Goal: Task Accomplishment & Management: Manage account settings

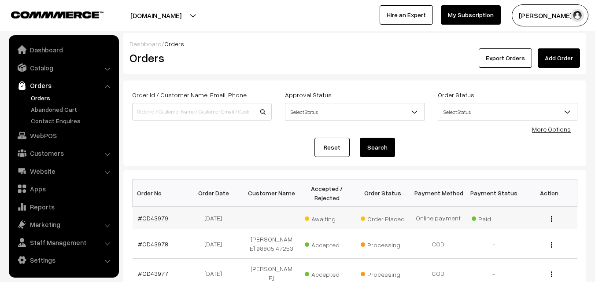
click at [158, 219] on link "#OD43979" at bounding box center [153, 217] width 30 height 7
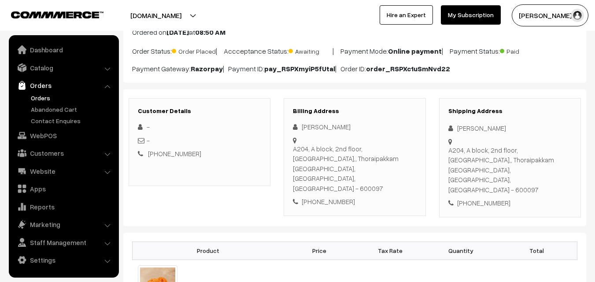
scroll to position [44, 0]
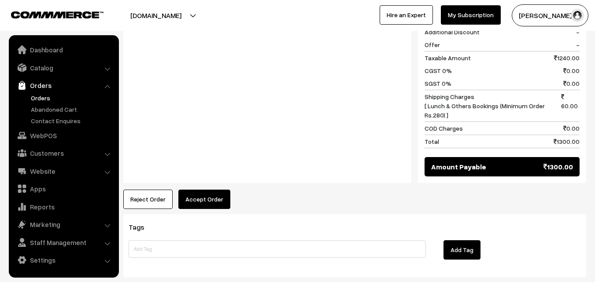
click at [218, 190] on button "Accept Order" at bounding box center [204, 199] width 52 height 19
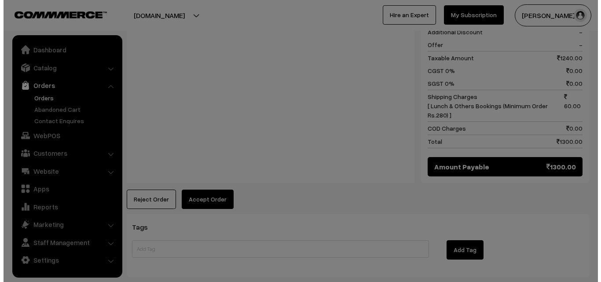
scroll to position [620, 0]
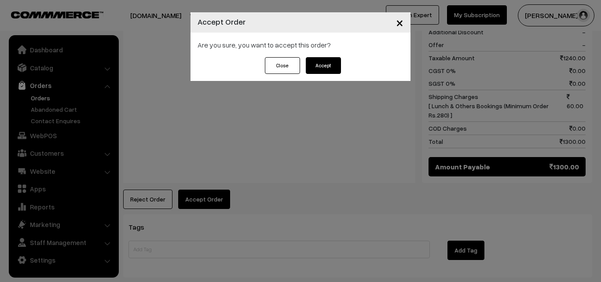
click at [326, 68] on button "Accept" at bounding box center [323, 65] width 35 height 17
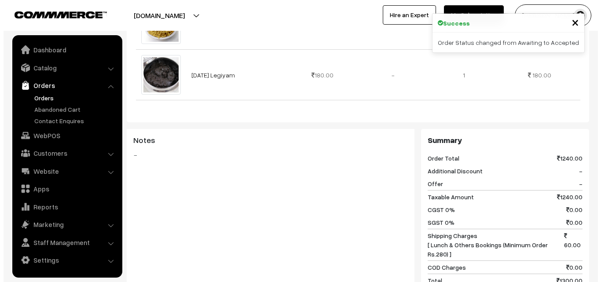
scroll to position [572, 0]
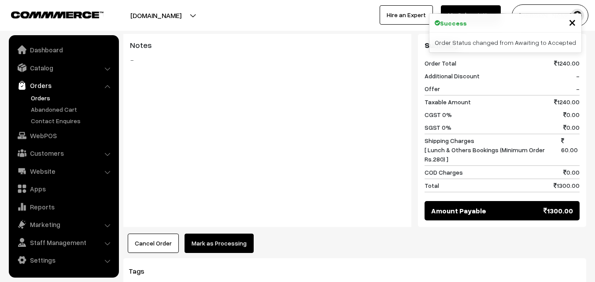
click at [233, 234] on button "Mark as Processing" at bounding box center [218, 243] width 69 height 19
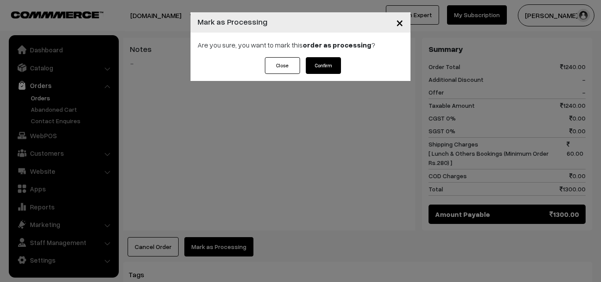
click at [332, 63] on button "Confirm" at bounding box center [323, 65] width 35 height 17
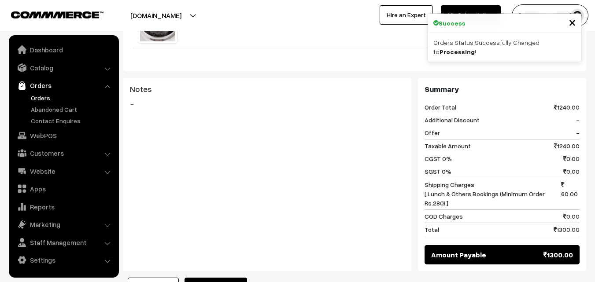
click at [215, 278] on button "Generate Invoice" at bounding box center [215, 287] width 63 height 19
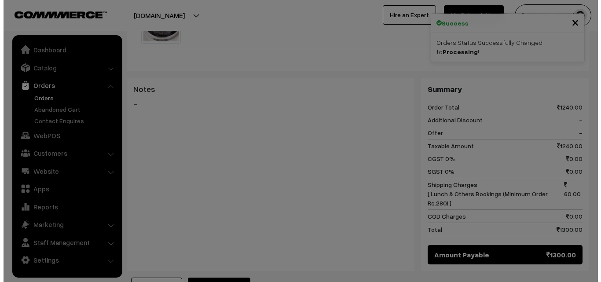
scroll to position [531, 0]
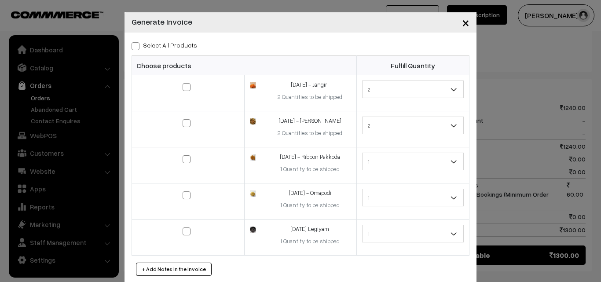
click at [132, 47] on span at bounding box center [136, 46] width 8 height 8
click at [132, 47] on input "Select All Products" at bounding box center [135, 45] width 6 height 6
checkbox input "true"
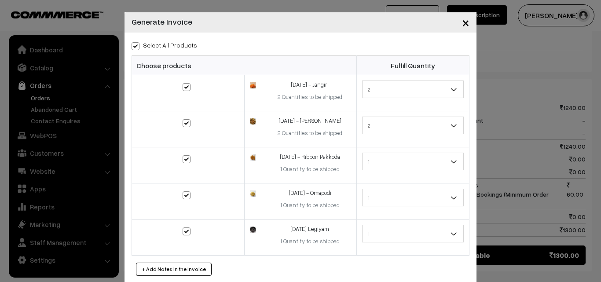
checkbox input "true"
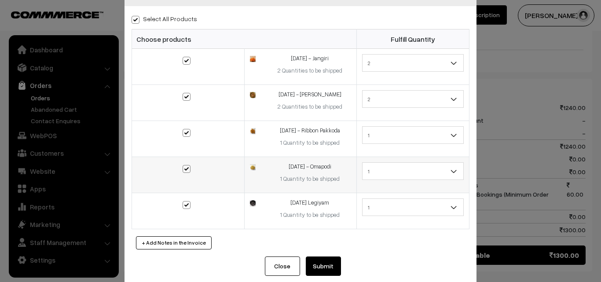
scroll to position [40, 0]
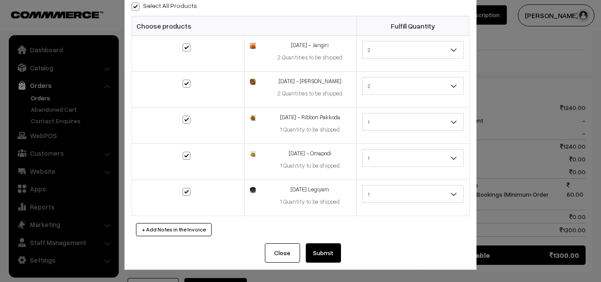
click at [314, 258] on button "Submit" at bounding box center [323, 252] width 35 height 19
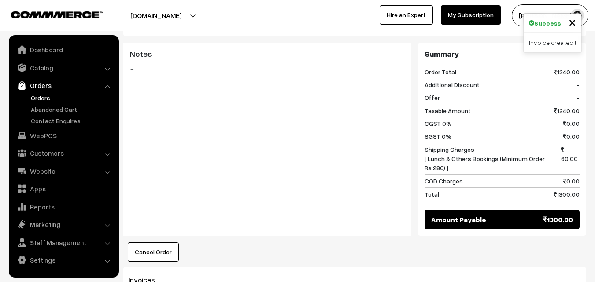
scroll to position [704, 0]
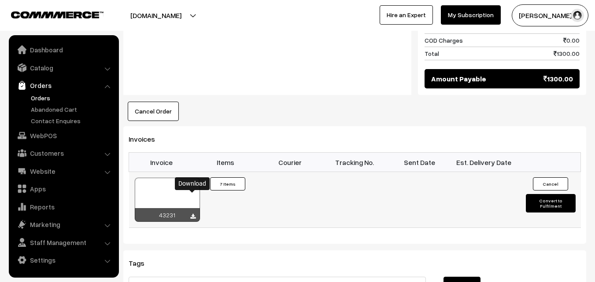
click at [192, 214] on icon at bounding box center [192, 217] width 5 height 6
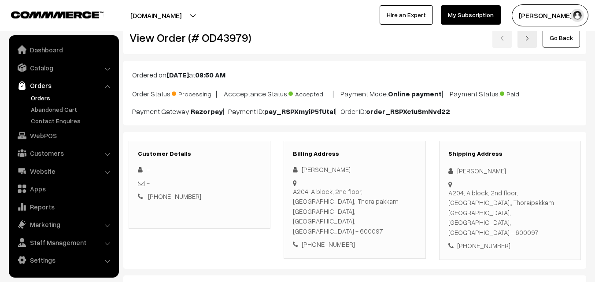
scroll to position [0, 0]
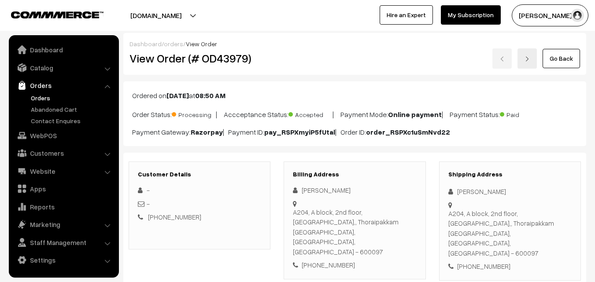
click at [32, 98] on link "Orders" at bounding box center [72, 97] width 87 height 9
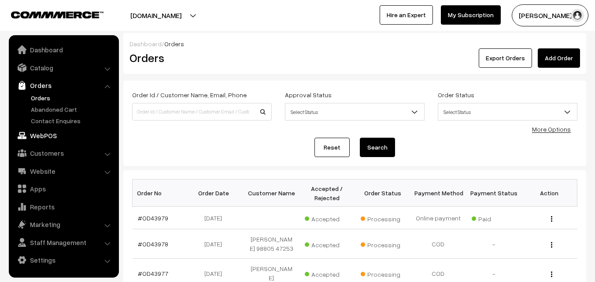
click at [53, 134] on link "WebPOS" at bounding box center [63, 136] width 105 height 16
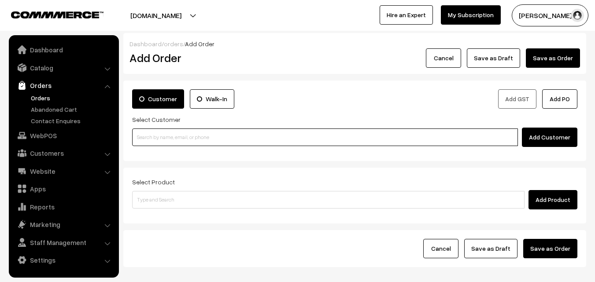
click at [204, 134] on input at bounding box center [325, 138] width 386 height 18
paste input "[PHONE_NUMBER]"
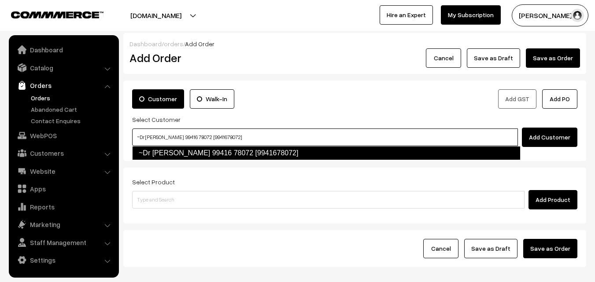
type input "~Dr [PERSON_NAME] 99416 78072 [9941678072]"
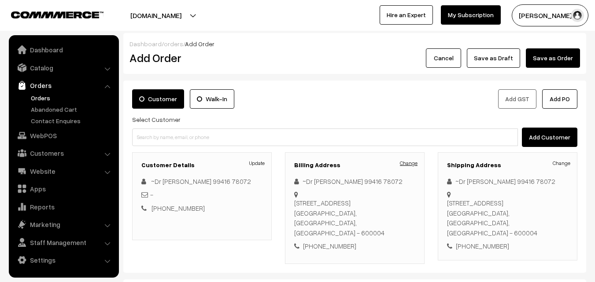
click at [414, 163] on link "Change" at bounding box center [409, 163] width 18 height 8
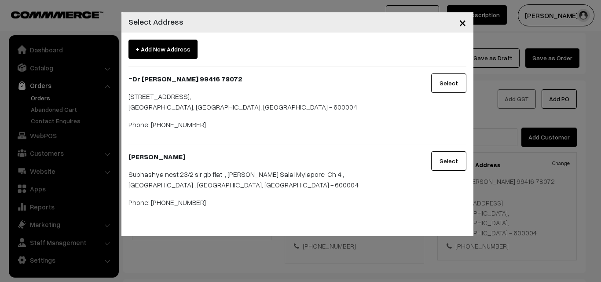
click at [464, 21] on span "×" at bounding box center [462, 22] width 7 height 16
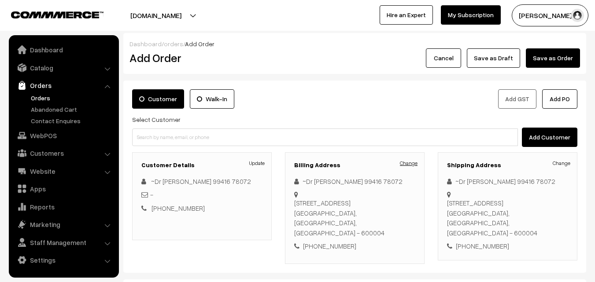
click at [413, 165] on link "Change" at bounding box center [409, 163] width 18 height 8
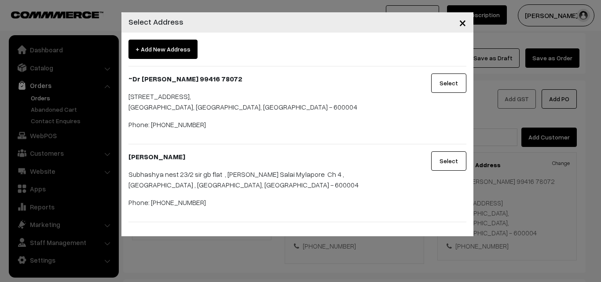
click at [446, 159] on button "Select" at bounding box center [448, 160] width 35 height 19
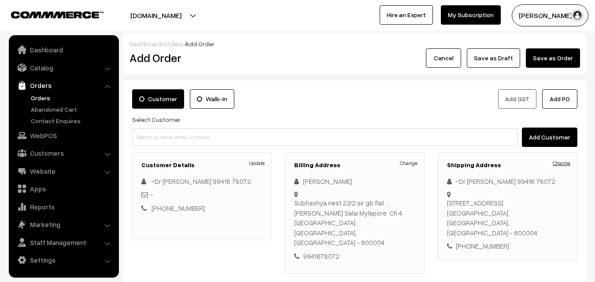
click at [565, 161] on link "Change" at bounding box center [562, 163] width 18 height 8
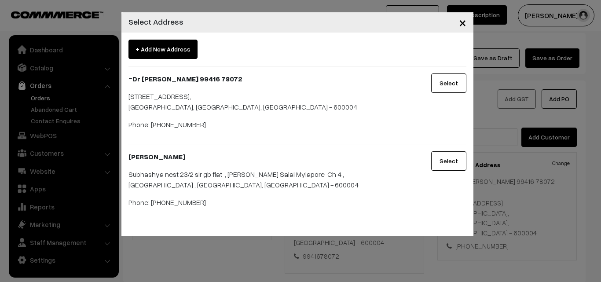
click at [423, 166] on div "Select" at bounding box center [444, 182] width 59 height 63
click at [449, 158] on button "Select" at bounding box center [448, 160] width 35 height 19
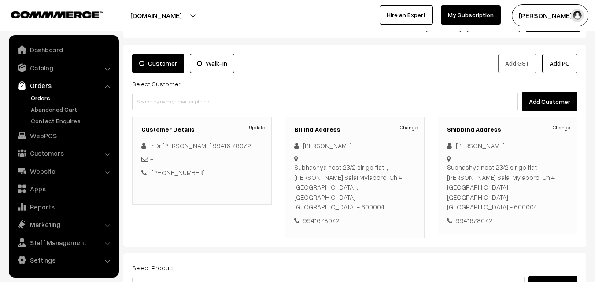
scroll to position [44, 0]
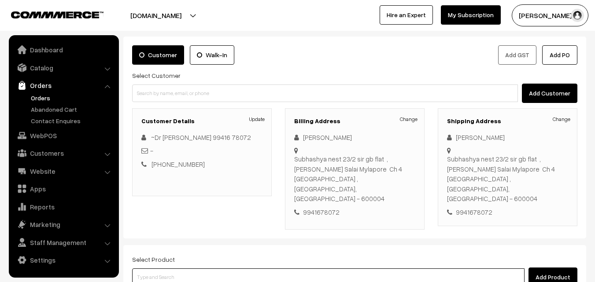
click at [250, 269] on input at bounding box center [328, 278] width 392 height 18
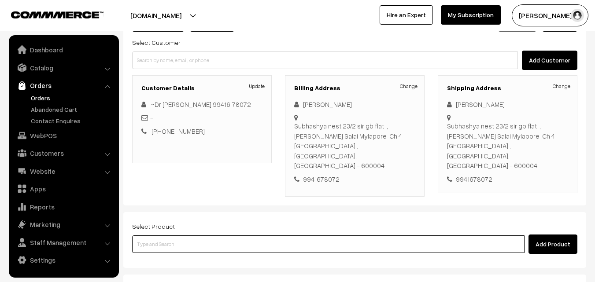
scroll to position [132, 0]
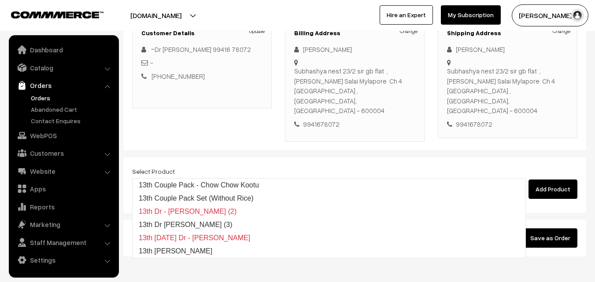
type input "13th"
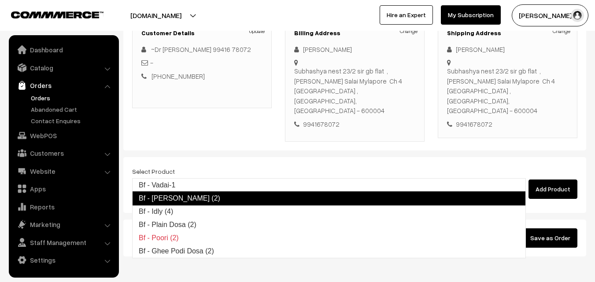
type input "Bf - Idly (4)"
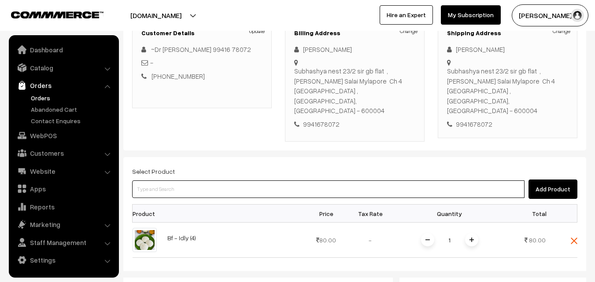
click at [237, 181] on input at bounding box center [328, 190] width 392 height 18
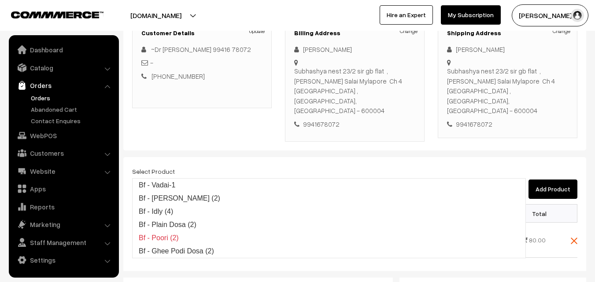
type input "Bf - Vadai-1"
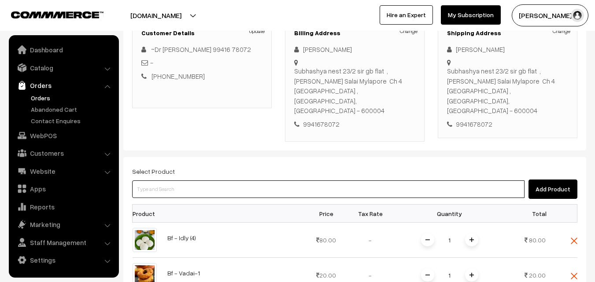
click at [216, 181] on input at bounding box center [328, 190] width 392 height 18
type input "13th With Rice"
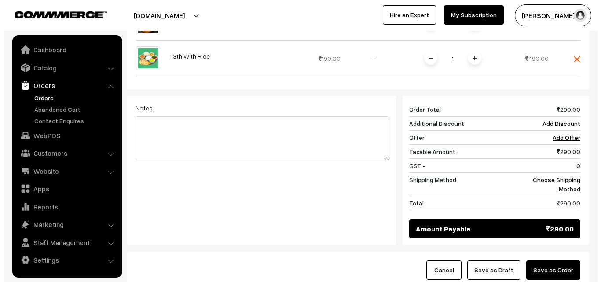
scroll to position [396, 0]
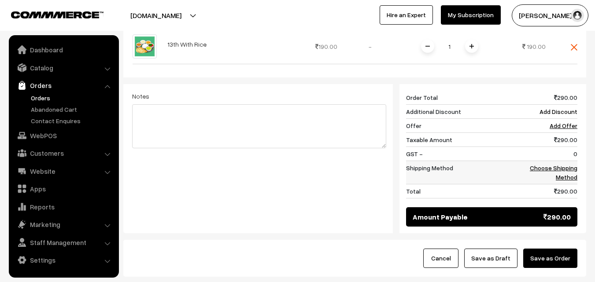
click at [560, 164] on link "Choose Shipping Method" at bounding box center [554, 172] width 48 height 17
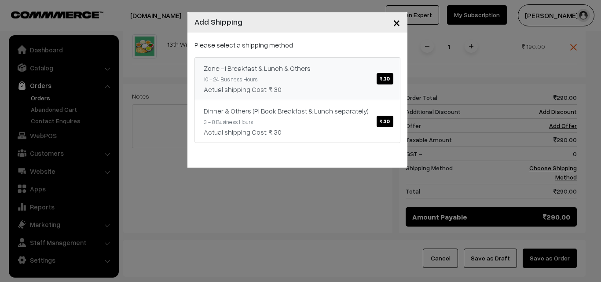
click at [386, 78] on span "₹.30" at bounding box center [385, 78] width 16 height 11
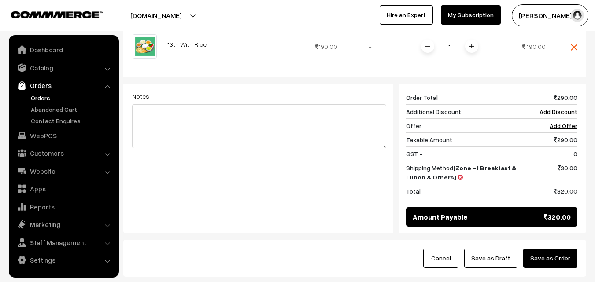
click at [549, 249] on button "Save as Order" at bounding box center [550, 258] width 54 height 19
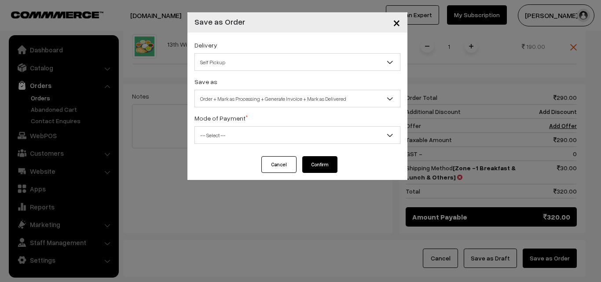
click at [241, 59] on span "Self Pickup" at bounding box center [297, 62] width 205 height 15
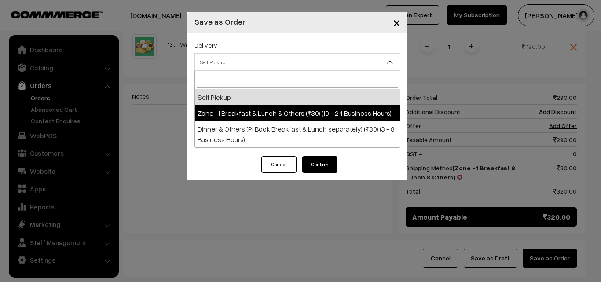
select select "ZON1"
select select "3"
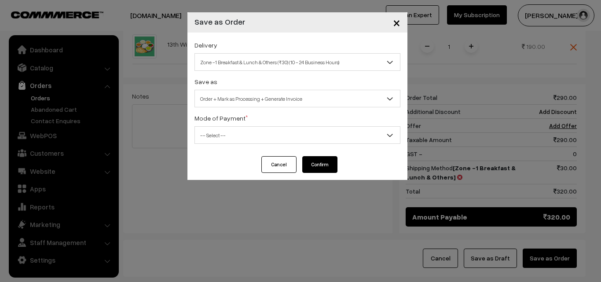
click at [248, 136] on span "-- Select --" at bounding box center [297, 135] width 205 height 15
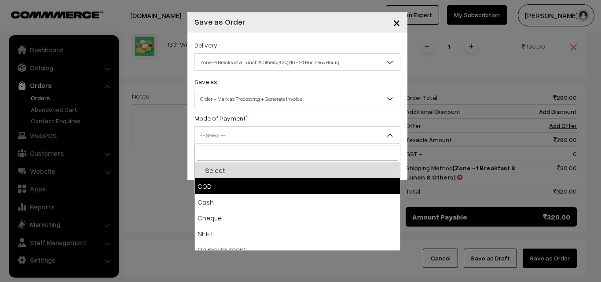
select select "1"
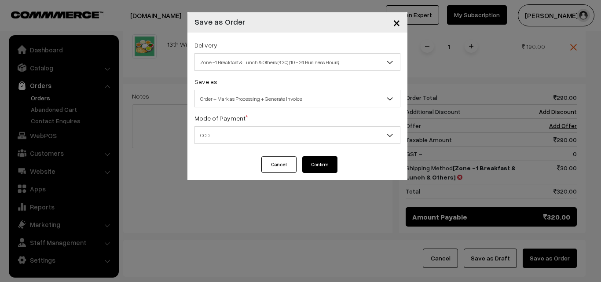
click at [314, 167] on button "Confirm" at bounding box center [319, 164] width 35 height 17
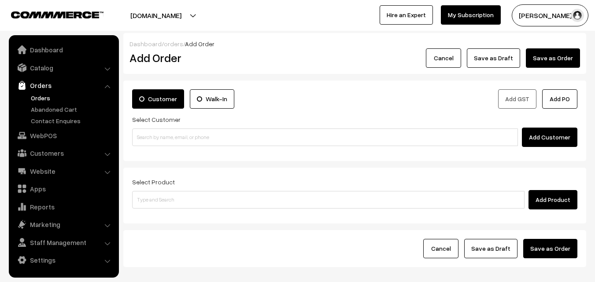
click at [45, 100] on link "Orders" at bounding box center [72, 97] width 87 height 9
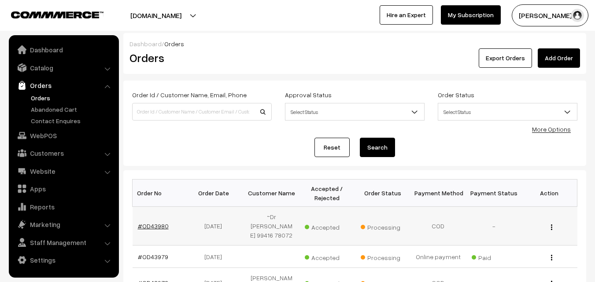
click at [145, 222] on link "#OD43980" at bounding box center [153, 225] width 31 height 7
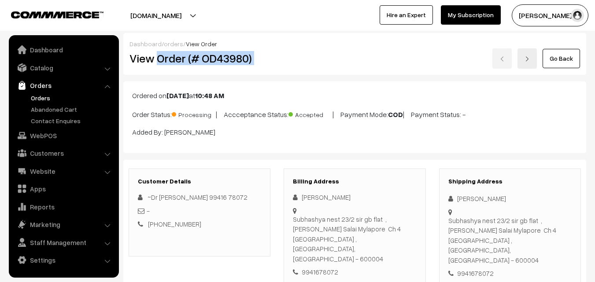
drag, startPoint x: 156, startPoint y: 59, endPoint x: 280, endPoint y: 64, distance: 124.2
click at [280, 64] on div "View Order (# OD43980) Go Back" at bounding box center [355, 58] width 464 height 20
copy div "Order (# OD43980)"
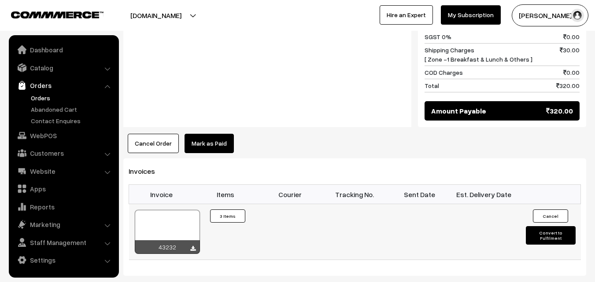
scroll to position [572, 0]
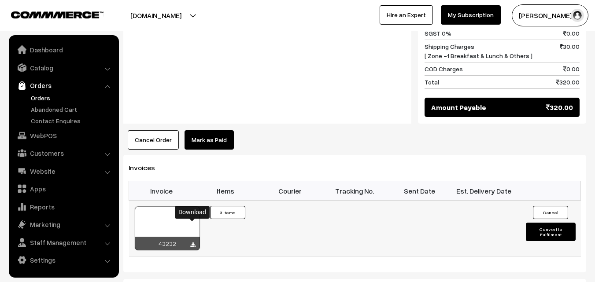
click at [191, 243] on icon at bounding box center [192, 246] width 5 height 6
click at [47, 135] on link "WebPOS" at bounding box center [63, 136] width 105 height 16
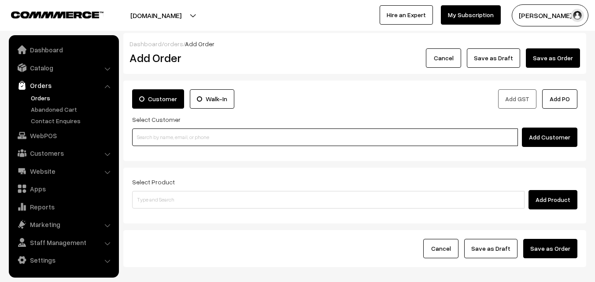
click at [186, 137] on input at bounding box center [325, 138] width 386 height 18
paste input "+91 99416 78072"
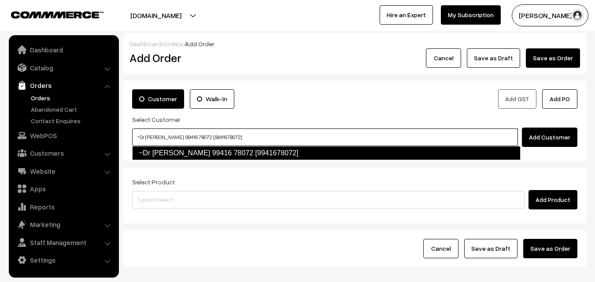
type input "~Dr R Srivathsan 99416 78072 [9941678072]"
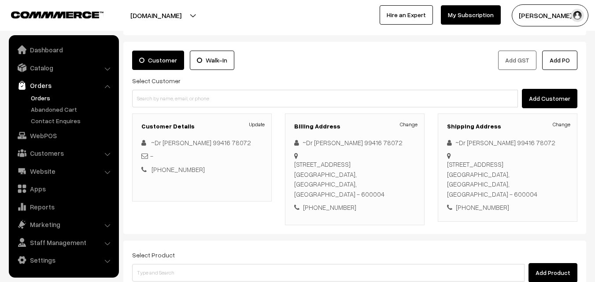
scroll to position [88, 0]
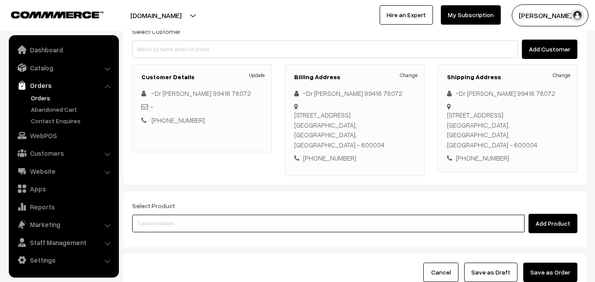
drag, startPoint x: 267, startPoint y: 211, endPoint x: 297, endPoint y: 216, distance: 30.0
click at [268, 215] on input at bounding box center [328, 224] width 392 height 18
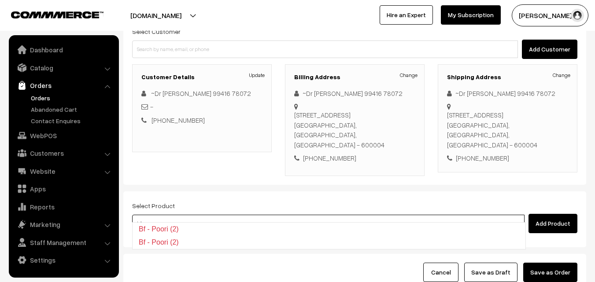
type input "b"
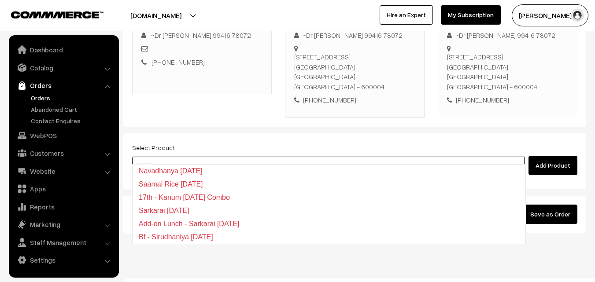
scroll to position [151, 0]
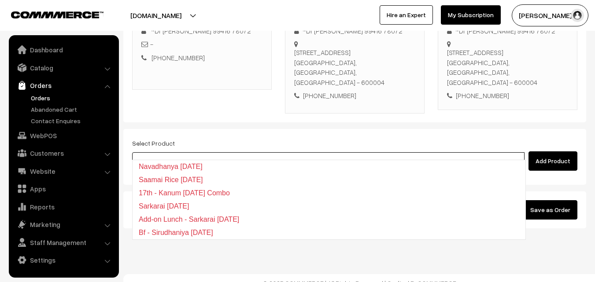
type input "p"
type input "b"
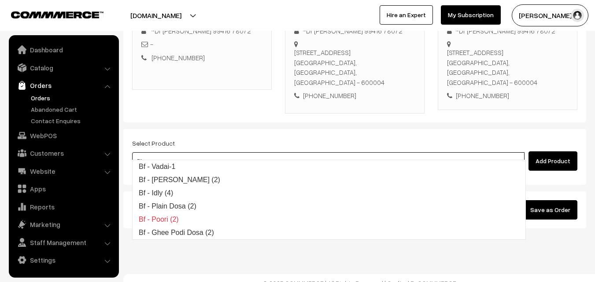
type input "Bf -"
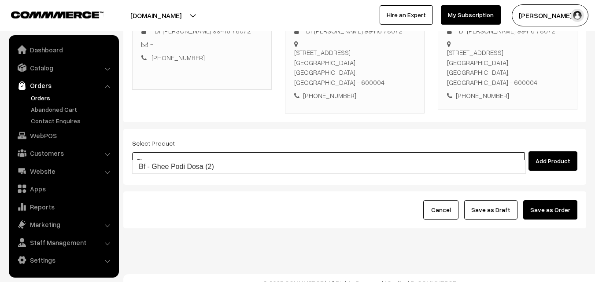
type input "B"
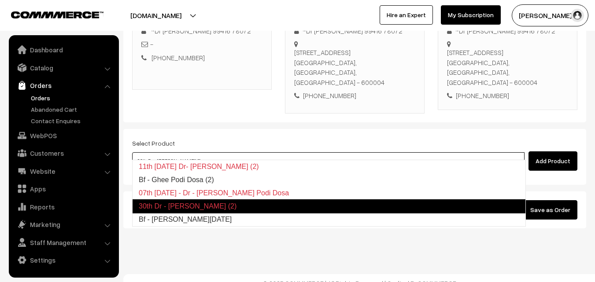
type input "Bf - Ghee Pongal"
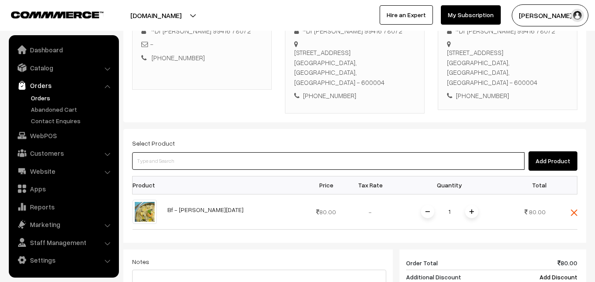
click at [187, 152] on input at bounding box center [328, 161] width 392 height 18
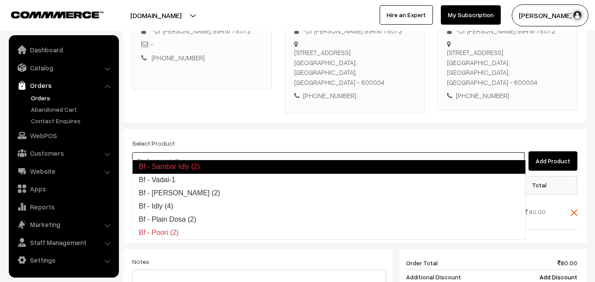
type input "Bf - Vadai-1"
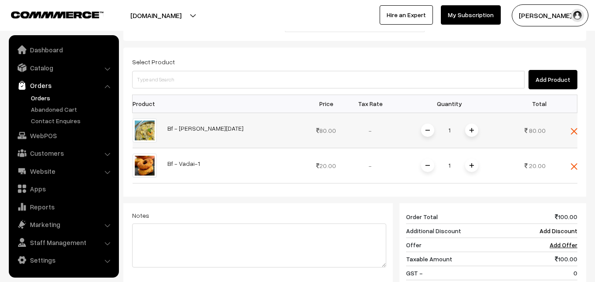
scroll to position [239, 0]
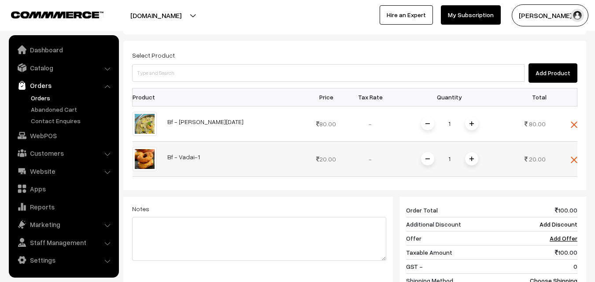
click at [468, 152] on span at bounding box center [471, 158] width 13 height 13
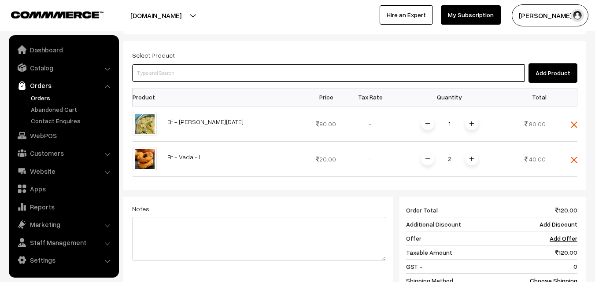
click at [192, 64] on input at bounding box center [328, 73] width 392 height 18
type input "13th With Rice"
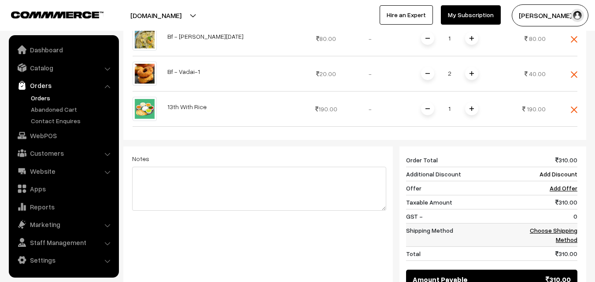
scroll to position [327, 0]
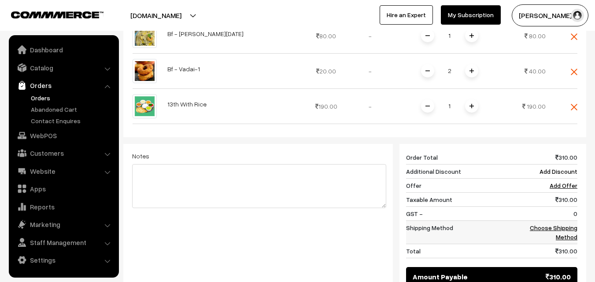
click at [534, 224] on link "Choose Shipping Method" at bounding box center [554, 232] width 48 height 17
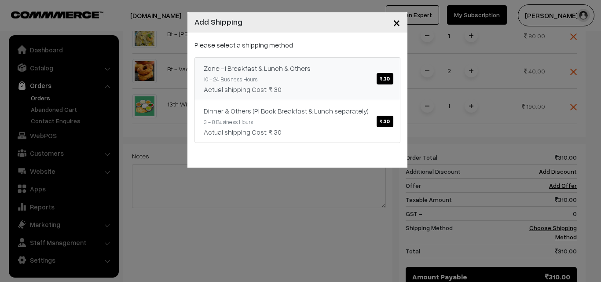
click at [389, 77] on span "₹.30" at bounding box center [385, 78] width 16 height 11
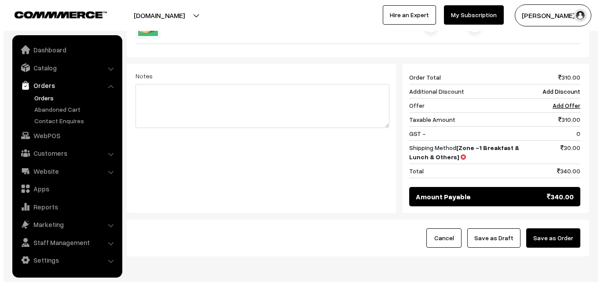
scroll to position [415, 0]
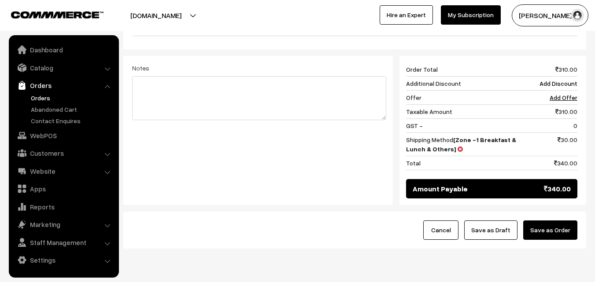
click at [554, 223] on button "Save as Order" at bounding box center [550, 230] width 54 height 19
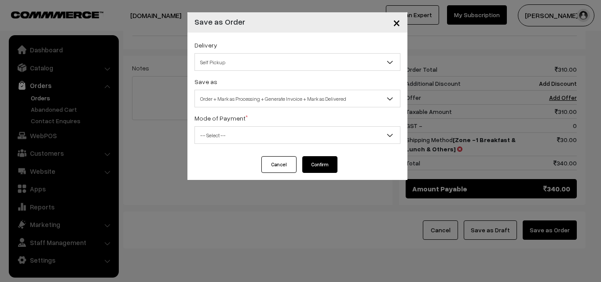
click at [334, 65] on span "Self Pickup" at bounding box center [297, 62] width 205 height 15
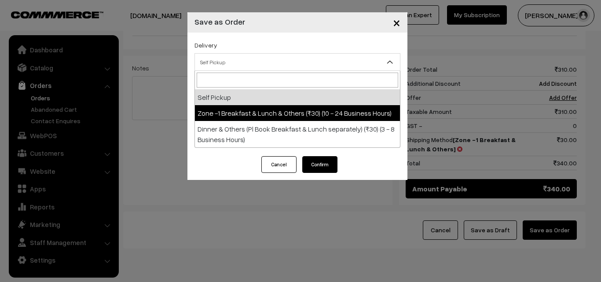
select select "ZON1"
select select "3"
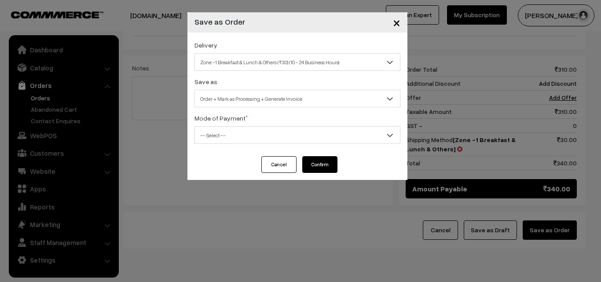
click at [323, 136] on span "-- Select --" at bounding box center [297, 135] width 205 height 15
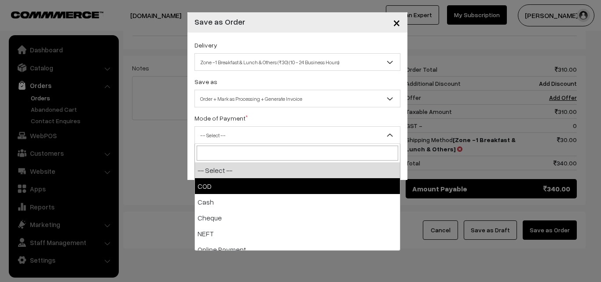
select select "1"
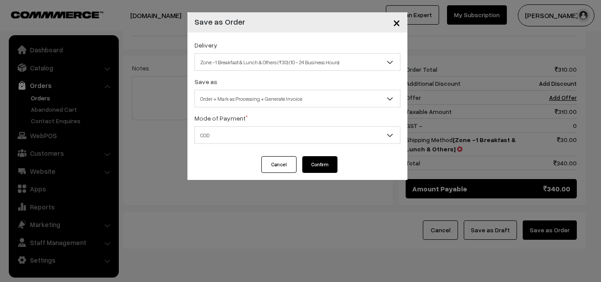
click at [322, 162] on button "Confirm" at bounding box center [319, 164] width 35 height 17
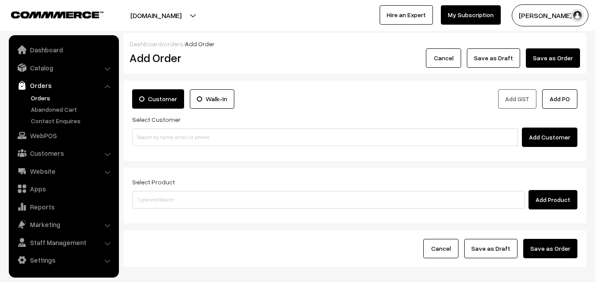
click at [40, 94] on link "Orders" at bounding box center [72, 97] width 87 height 9
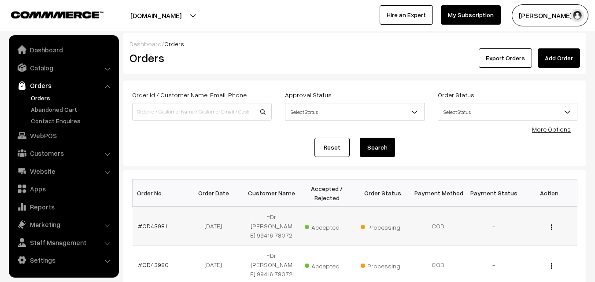
click at [158, 222] on link "#OD43981" at bounding box center [152, 225] width 29 height 7
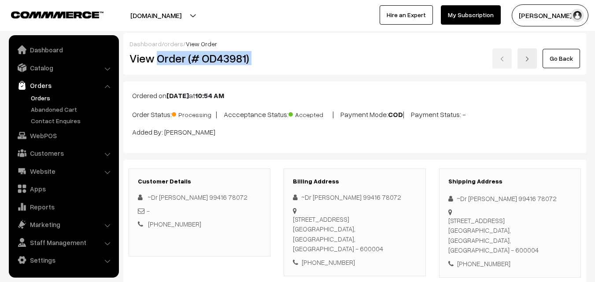
drag, startPoint x: 158, startPoint y: 59, endPoint x: 365, endPoint y: 61, distance: 206.9
click at [365, 61] on div "View Order (# OD43981) Go Back" at bounding box center [355, 58] width 464 height 20
copy div "Order (# OD43981)"
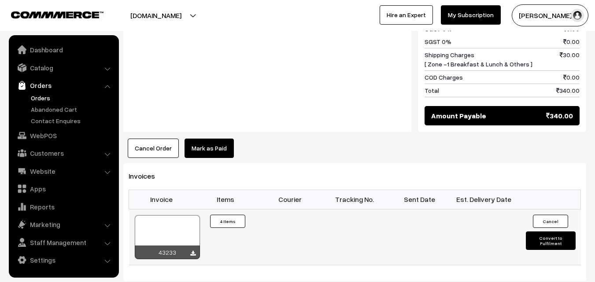
scroll to position [572, 0]
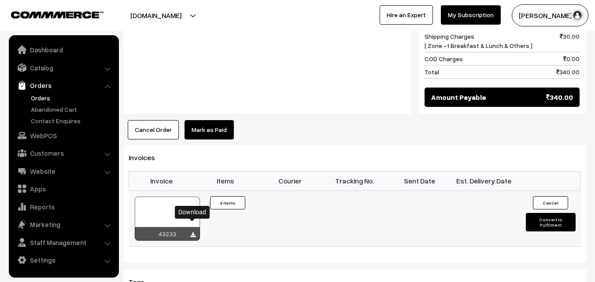
click at [192, 232] on icon at bounding box center [192, 235] width 5 height 6
click at [47, 135] on link "WebPOS" at bounding box center [63, 136] width 105 height 16
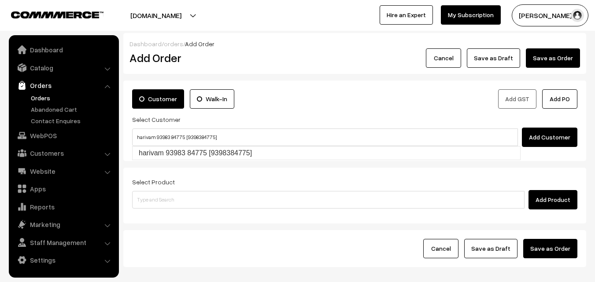
type input "harivam 93983 84775 [9398384775]"
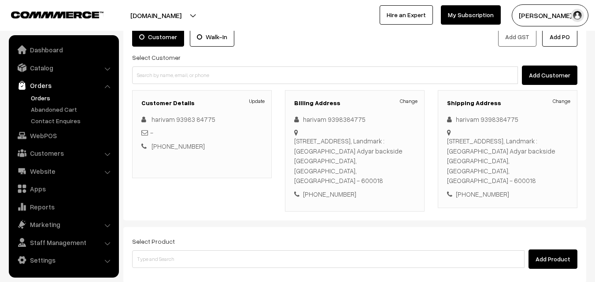
scroll to position [88, 0]
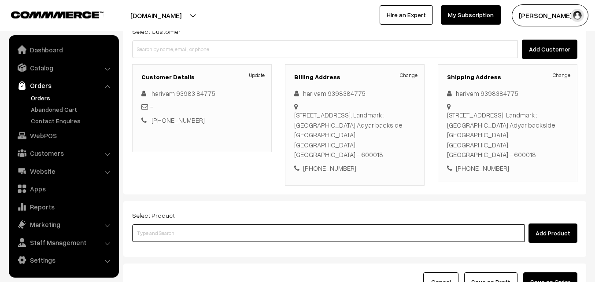
click at [284, 225] on input at bounding box center [328, 234] width 392 height 18
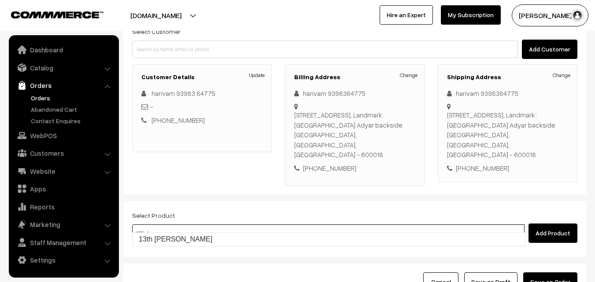
type input "13th Lemon Sadam"
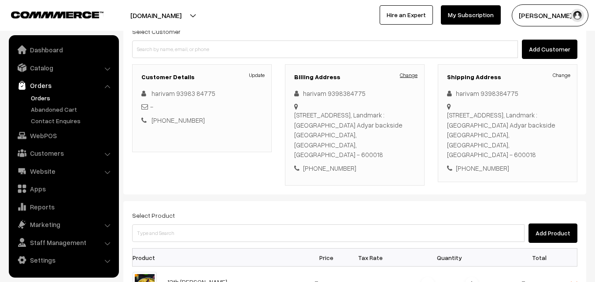
click at [411, 73] on link "Change" at bounding box center [409, 75] width 18 height 8
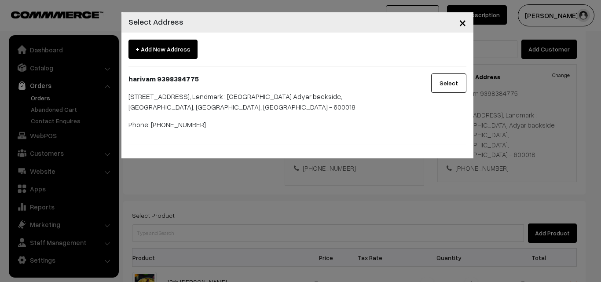
click at [464, 20] on span "×" at bounding box center [462, 22] width 7 height 16
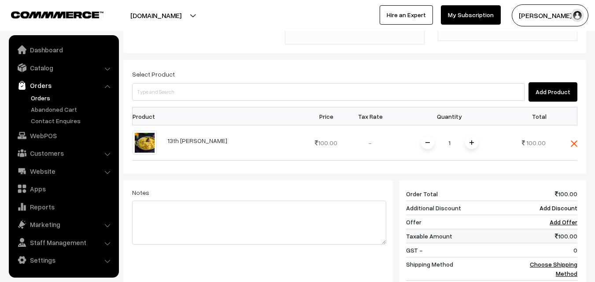
scroll to position [264, 0]
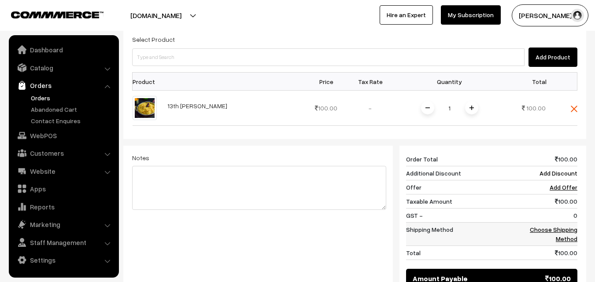
click at [557, 226] on link "Choose Shipping Method" at bounding box center [554, 234] width 48 height 17
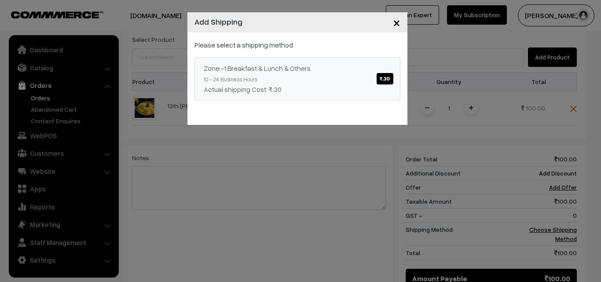
click at [383, 79] on span "₹.30" at bounding box center [385, 78] width 16 height 11
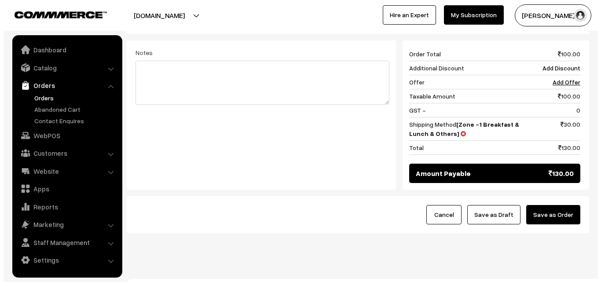
scroll to position [375, 0]
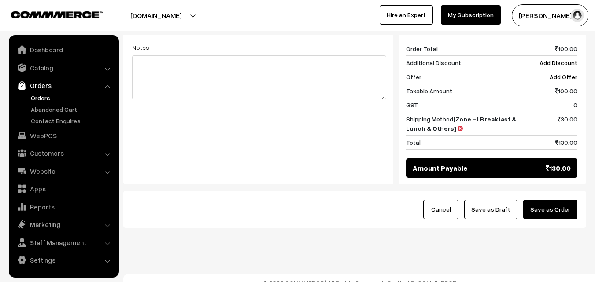
click at [542, 201] on button "Save as Order" at bounding box center [550, 209] width 54 height 19
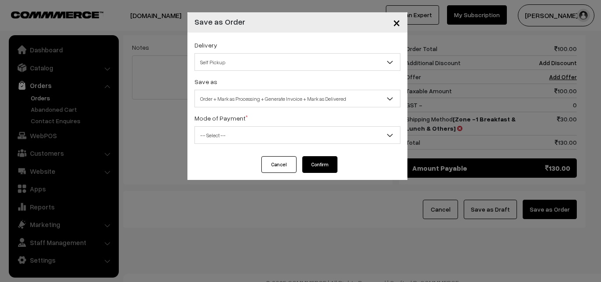
click at [268, 59] on span "Self Pickup" at bounding box center [297, 62] width 205 height 15
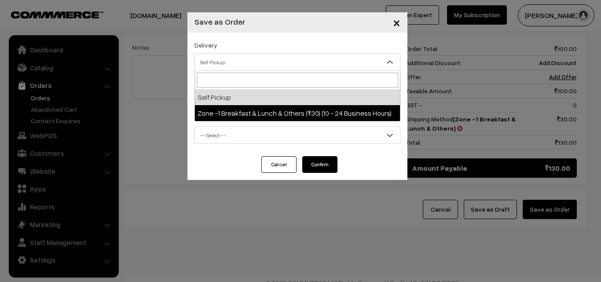
select select "ZON1"
select select "3"
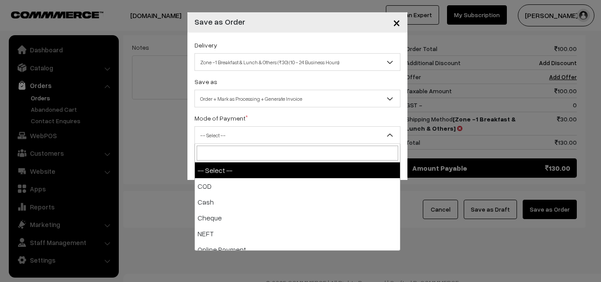
click at [265, 140] on span "-- Select --" at bounding box center [297, 135] width 205 height 15
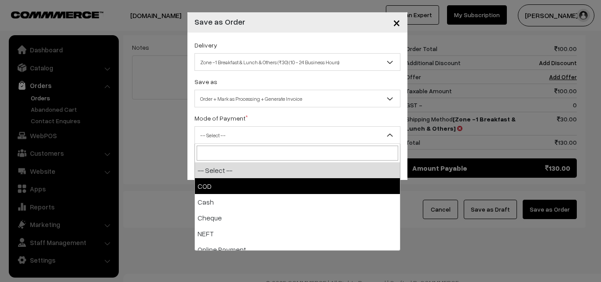
select select "1"
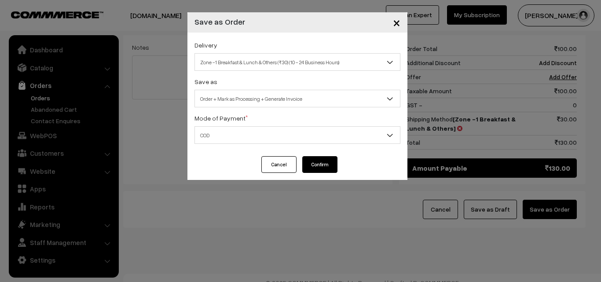
click at [308, 166] on button "Confirm" at bounding box center [319, 164] width 35 height 17
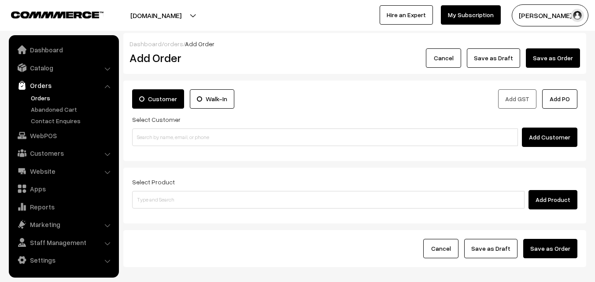
click at [38, 99] on link "Orders" at bounding box center [72, 97] width 87 height 9
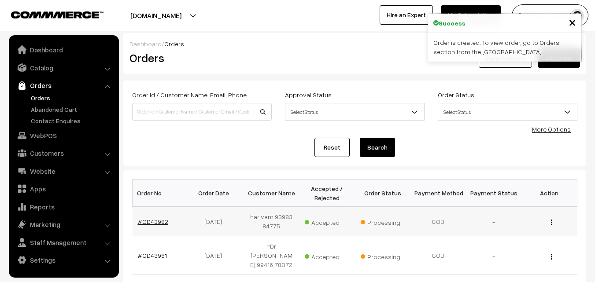
click at [155, 222] on link "#OD43982" at bounding box center [153, 221] width 30 height 7
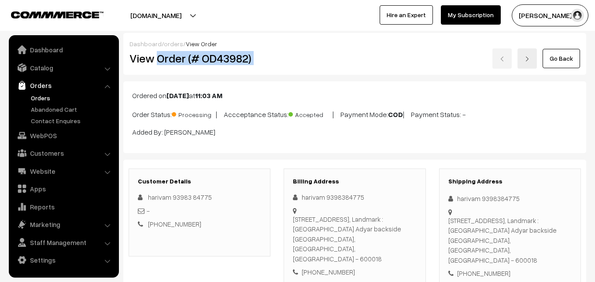
drag, startPoint x: 158, startPoint y: 59, endPoint x: 280, endPoint y: 66, distance: 122.1
click at [280, 66] on div "View Order (# OD43982) Go Back" at bounding box center [355, 58] width 464 height 20
copy div "Order (# OD43982)"
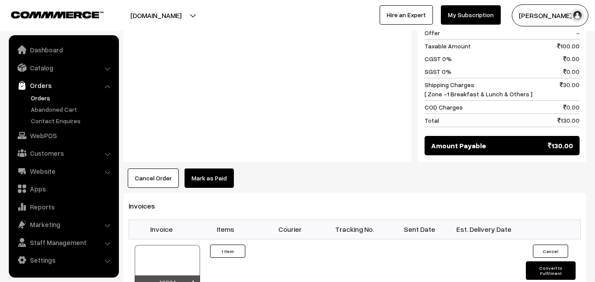
scroll to position [440, 0]
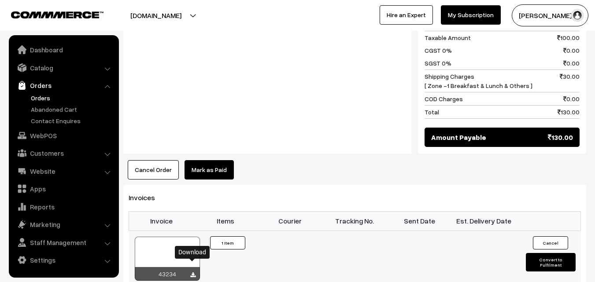
click at [192, 273] on icon at bounding box center [192, 276] width 5 height 6
click at [33, 99] on link "Orders" at bounding box center [72, 97] width 87 height 9
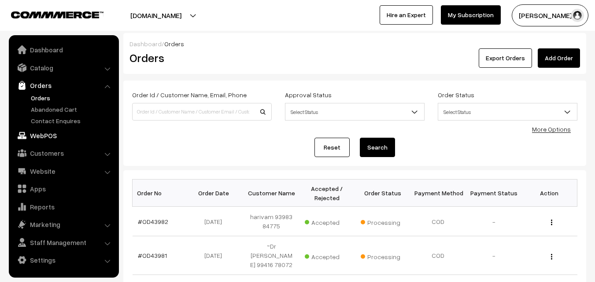
click at [48, 137] on link "WebPOS" at bounding box center [63, 136] width 105 height 16
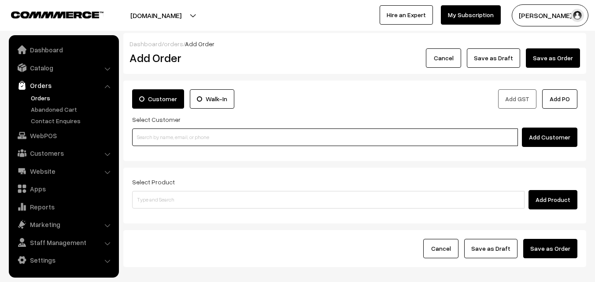
click at [231, 136] on input at bounding box center [325, 138] width 386 height 18
paste input "[PHONE_NUMBER]"
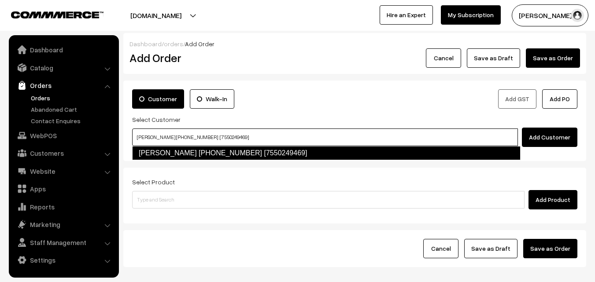
type input "[PERSON_NAME] [PHONE_NUMBER] [7550249469]"
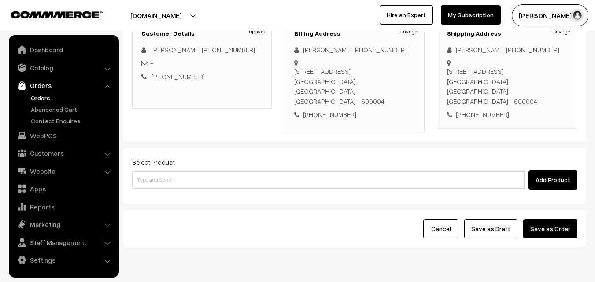
scroll to position [132, 0]
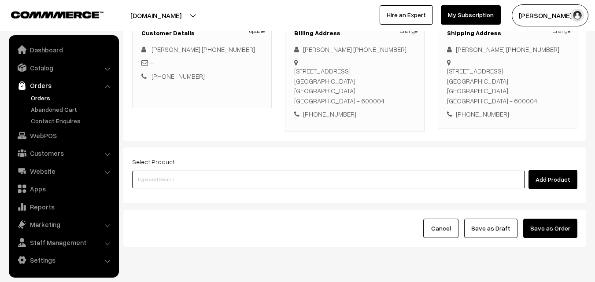
click at [275, 171] on input at bounding box center [328, 180] width 392 height 18
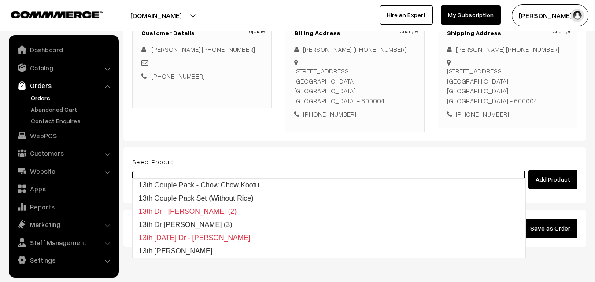
type input "13th"
type input "1"
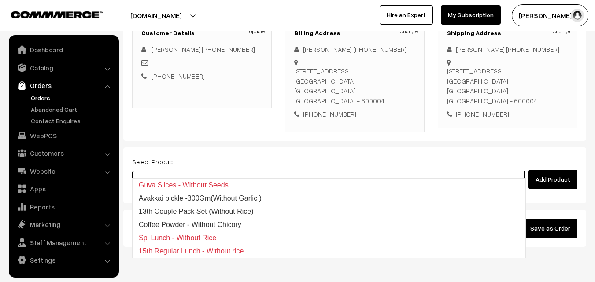
type input "without"
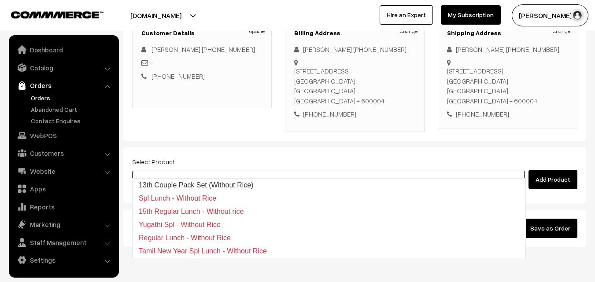
type input "W"
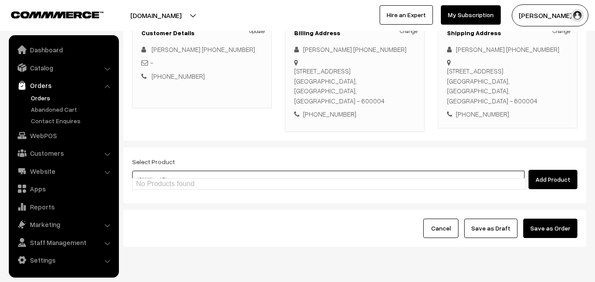
type input "13tWithout Rice"
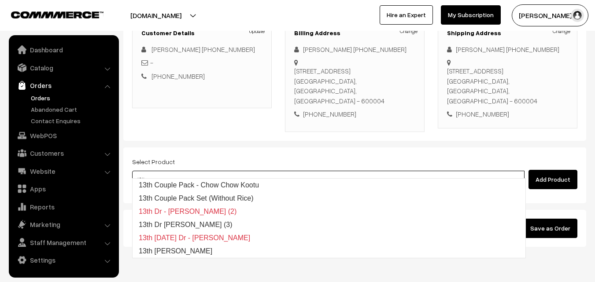
type input "13th"
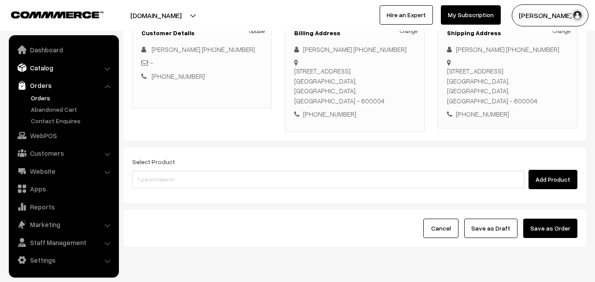
click at [33, 70] on link "Catalog" at bounding box center [63, 68] width 105 height 16
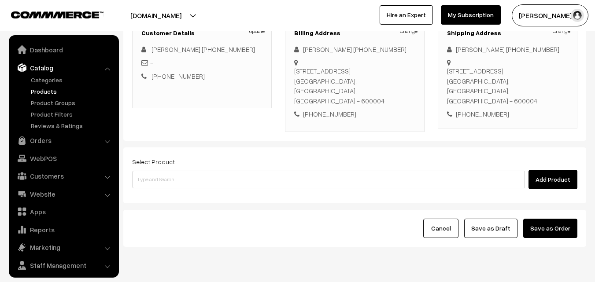
click at [42, 91] on link "Products" at bounding box center [72, 91] width 87 height 9
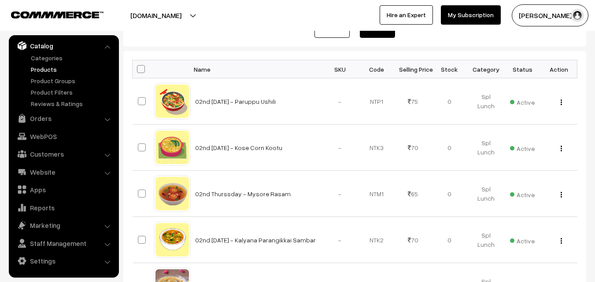
scroll to position [22, 0]
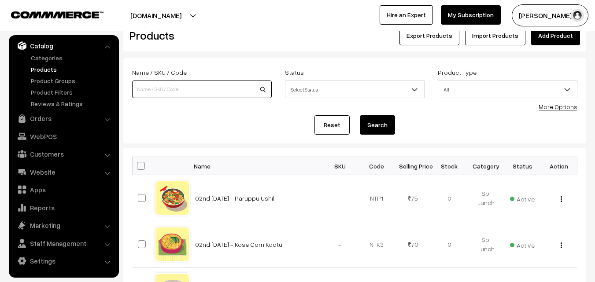
click at [177, 85] on input at bounding box center [202, 90] width 140 height 18
type input "13th Without Rice"
click at [360, 115] on button "Search" at bounding box center [377, 124] width 35 height 19
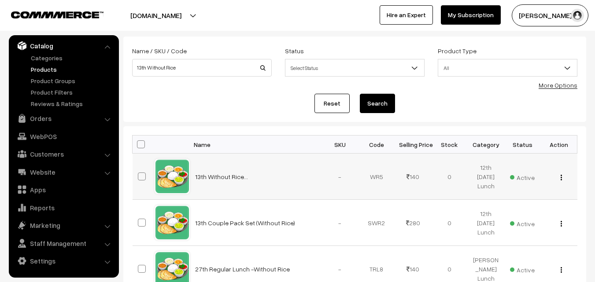
scroll to position [88, 0]
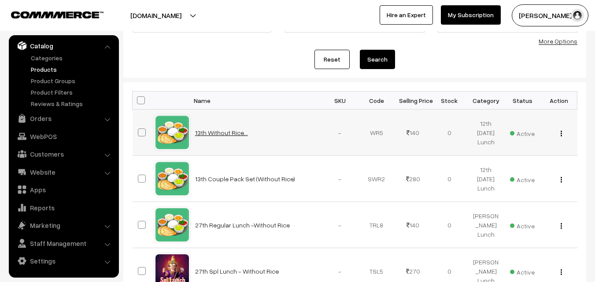
click at [202, 133] on link "13th Without Rice..." at bounding box center [221, 132] width 53 height 7
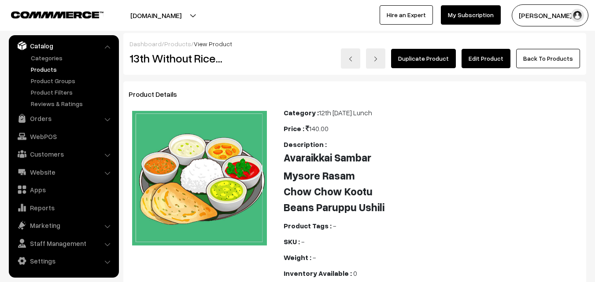
click at [479, 55] on link "Edit Product" at bounding box center [485, 58] width 49 height 19
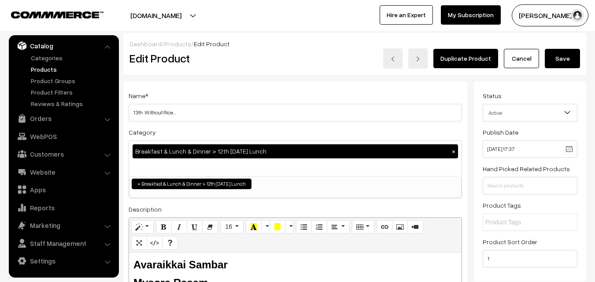
click at [571, 59] on button "Save" at bounding box center [562, 58] width 35 height 19
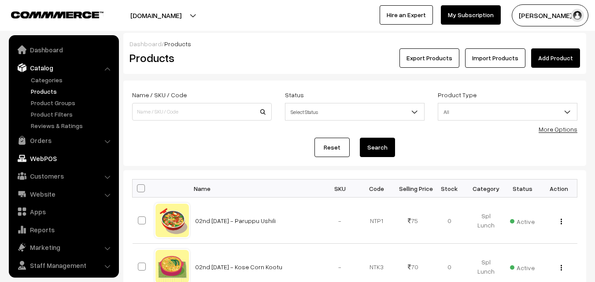
scroll to position [22, 0]
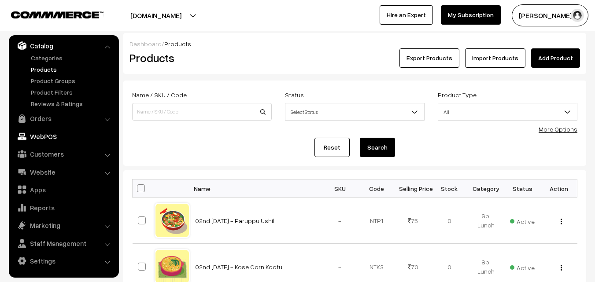
click at [44, 137] on link "WebPOS" at bounding box center [63, 137] width 105 height 16
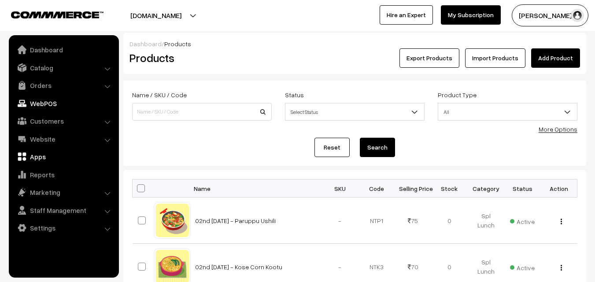
scroll to position [0, 0]
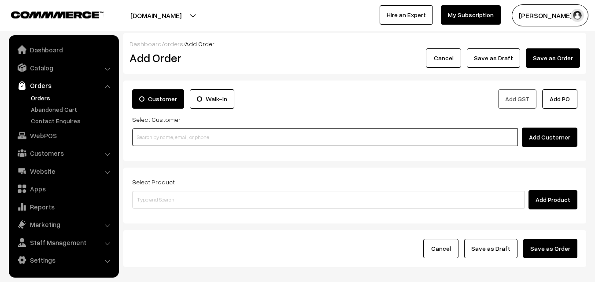
click at [210, 141] on input at bounding box center [325, 138] width 386 height 18
paste input "+971 52 420 2499"
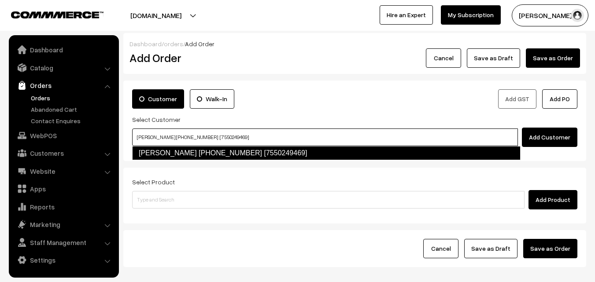
type input "Sharanya +971 52 420 2499 [7550249469]"
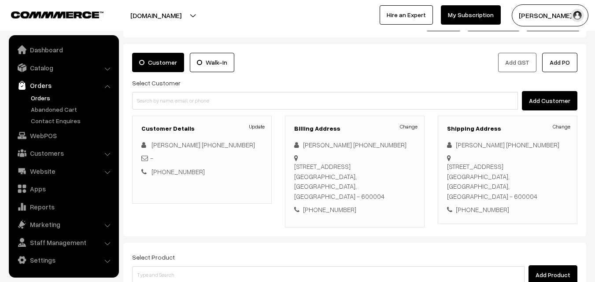
scroll to position [88, 0]
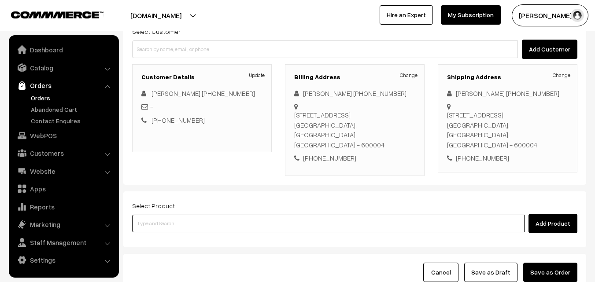
drag, startPoint x: 240, startPoint y: 210, endPoint x: 248, endPoint y: 206, distance: 9.3
click at [242, 215] on input at bounding box center [328, 224] width 392 height 18
type input "13th Without Rice..."
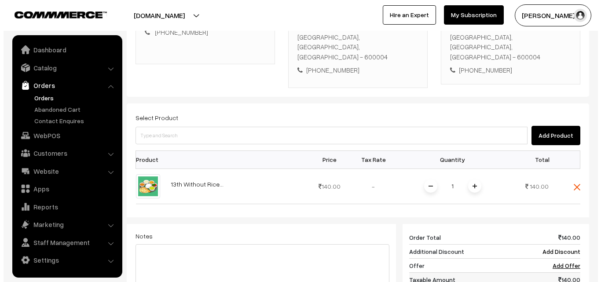
scroll to position [220, 0]
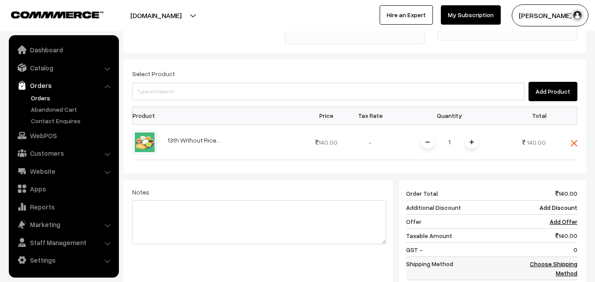
click at [549, 260] on link "Choose Shipping Method" at bounding box center [554, 268] width 48 height 17
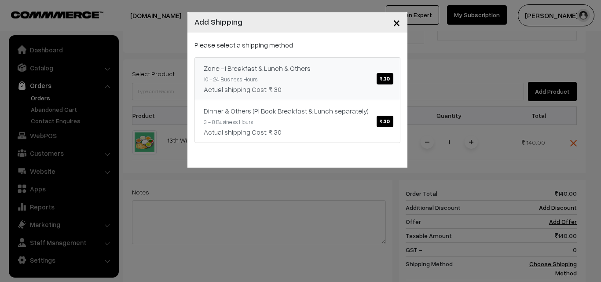
click at [386, 82] on span "₹.30" at bounding box center [385, 78] width 16 height 11
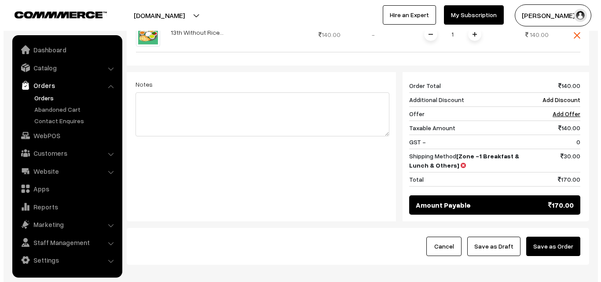
scroll to position [352, 0]
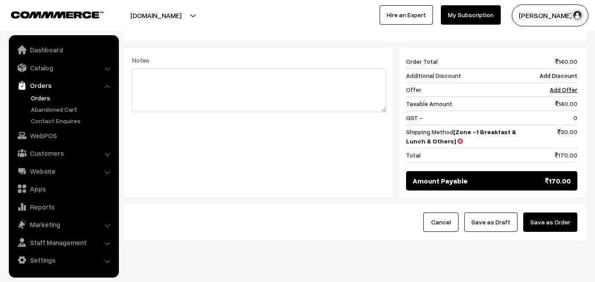
click at [567, 213] on button "Save as Order" at bounding box center [550, 222] width 54 height 19
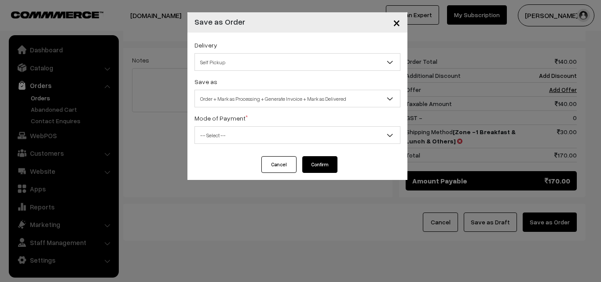
click at [295, 69] on span "Self Pickup" at bounding box center [297, 62] width 205 height 15
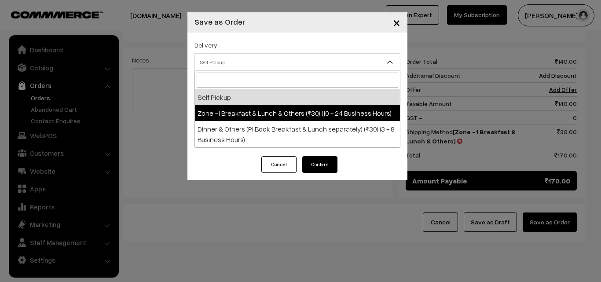
select select "ZON1"
select select "3"
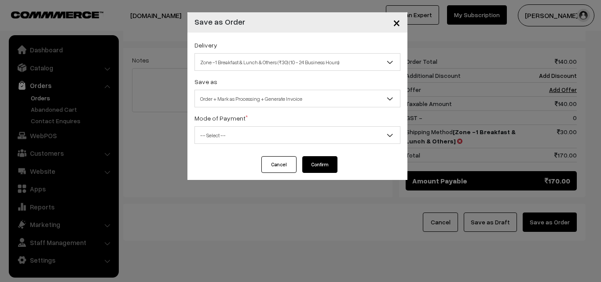
click at [288, 130] on span "-- Select --" at bounding box center [297, 135] width 205 height 15
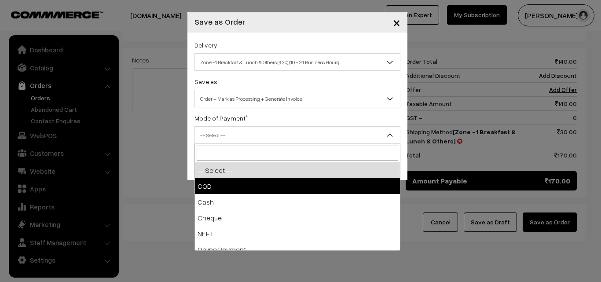
select select "1"
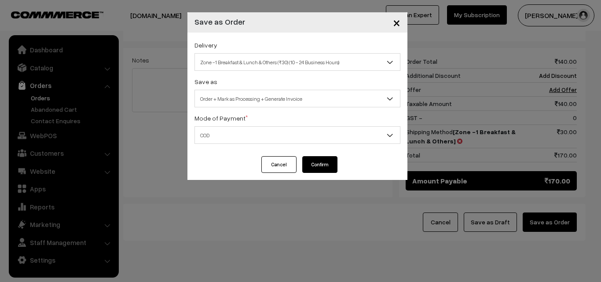
click at [322, 162] on button "Confirm" at bounding box center [319, 164] width 35 height 17
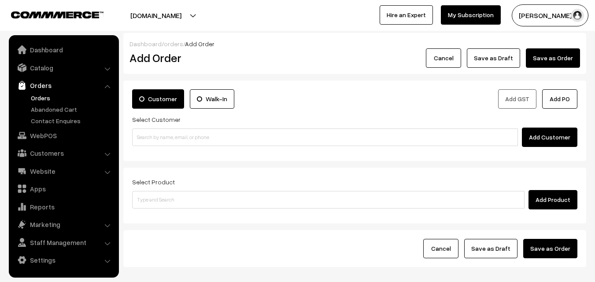
click at [41, 98] on link "Orders" at bounding box center [72, 97] width 87 height 9
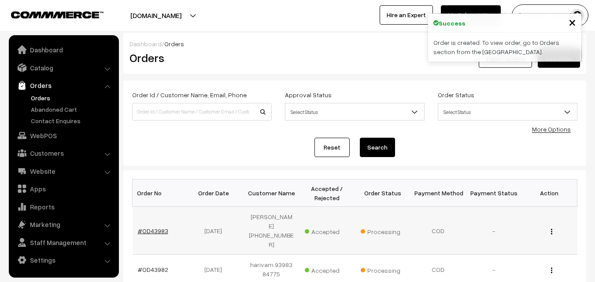
click at [165, 227] on link "#OD43983" at bounding box center [153, 230] width 30 height 7
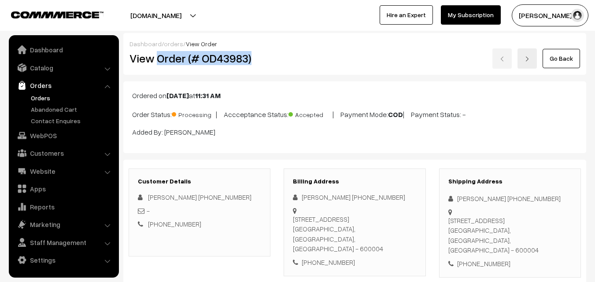
drag, startPoint x: 157, startPoint y: 58, endPoint x: 276, endPoint y: 62, distance: 118.5
click at [276, 62] on div "View Order (# OD43983)" at bounding box center [200, 58] width 155 height 20
copy h2 "Order (# OD43983)"
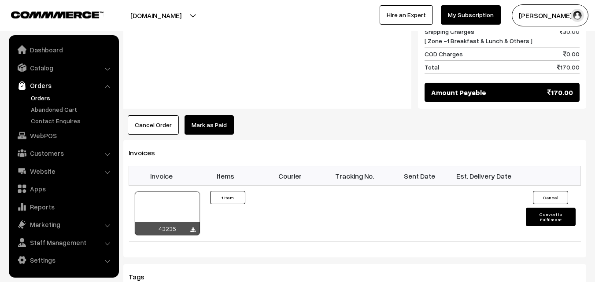
scroll to position [484, 0]
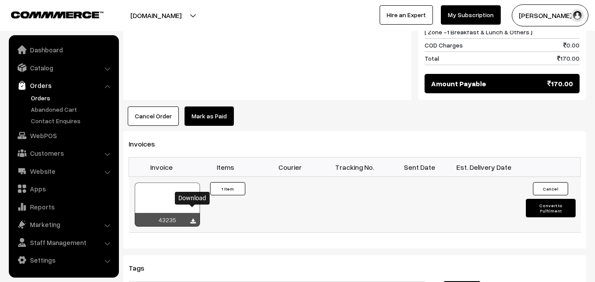
click at [192, 219] on icon at bounding box center [192, 222] width 5 height 6
click at [37, 95] on link "Orders" at bounding box center [72, 97] width 87 height 9
click at [47, 136] on link "WebPOS" at bounding box center [63, 136] width 105 height 16
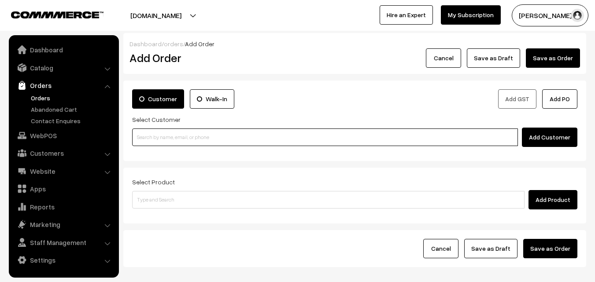
click at [212, 135] on input at bounding box center [325, 138] width 386 height 18
paste input "+91 94449 13191"
type input "M.N. Kumar 94449 13191 [9444913191]"
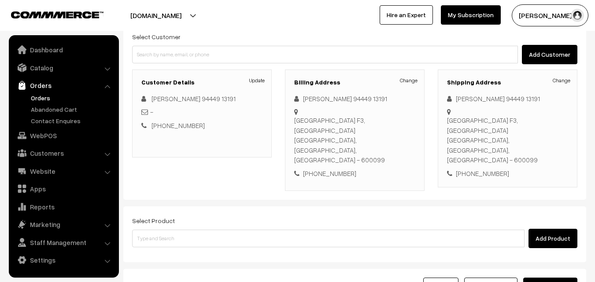
scroll to position [88, 0]
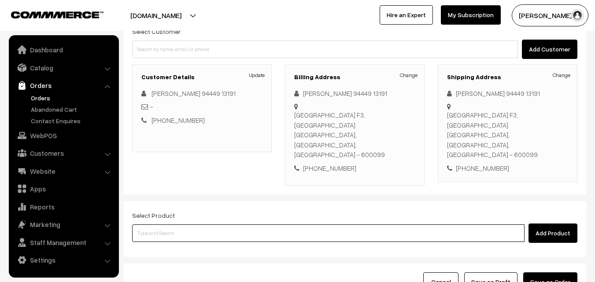
click at [291, 225] on input at bounding box center [328, 234] width 392 height 18
type input "13th Lemon Sadam"
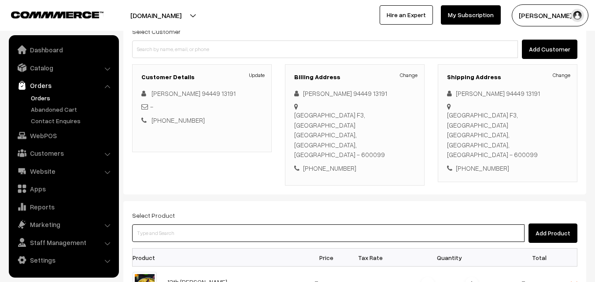
click at [229, 225] on input at bounding box center [328, 234] width 392 height 18
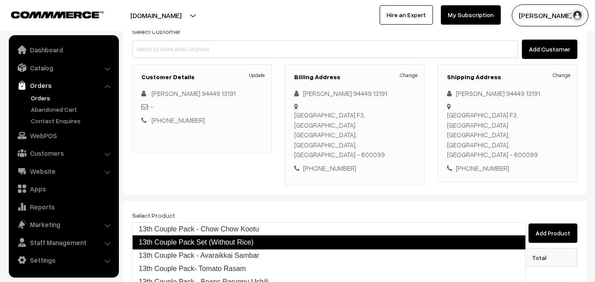
type input "13th Couple Pack - Avaraikkai Sambar"
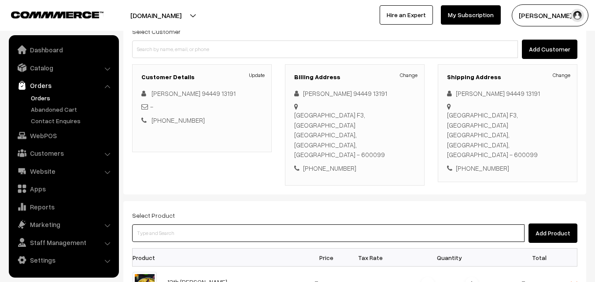
click at [227, 225] on input at bounding box center [328, 234] width 392 height 18
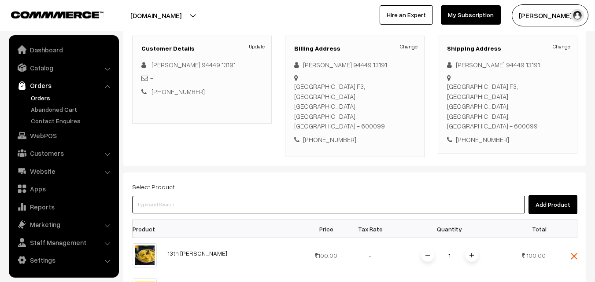
scroll to position [132, 0]
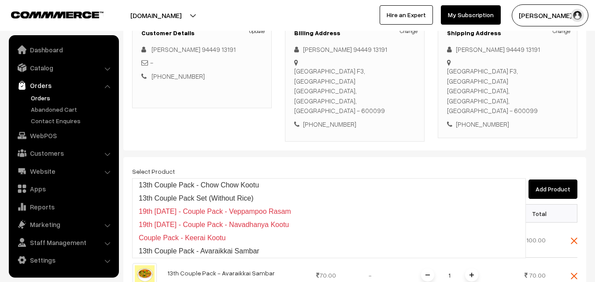
type input "13th Couple Pack - Chow Chow Kootu"
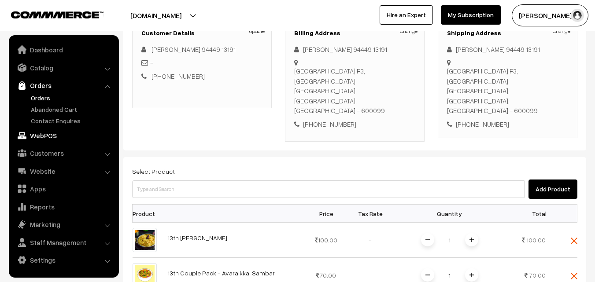
click at [31, 136] on link "WebPOS" at bounding box center [63, 136] width 105 height 16
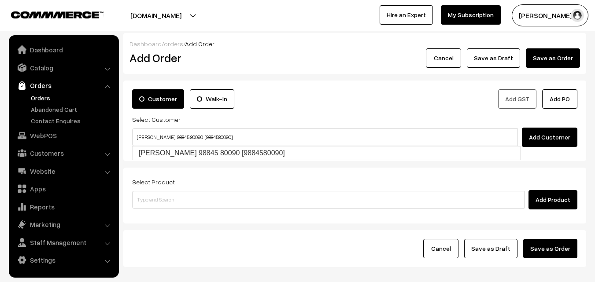
type input "Rajakumar 98845 80090 [9884580090]"
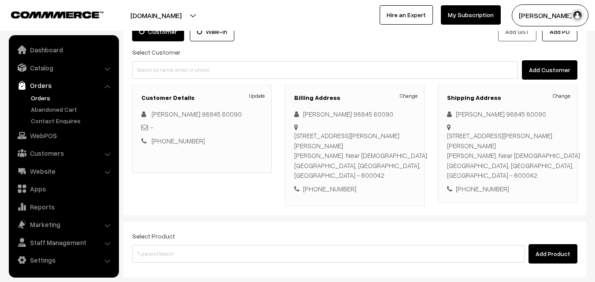
scroll to position [88, 0]
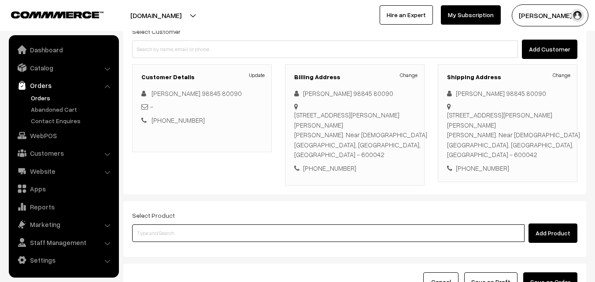
click at [229, 225] on input at bounding box center [328, 234] width 392 height 18
type input "13th Without Rice..."
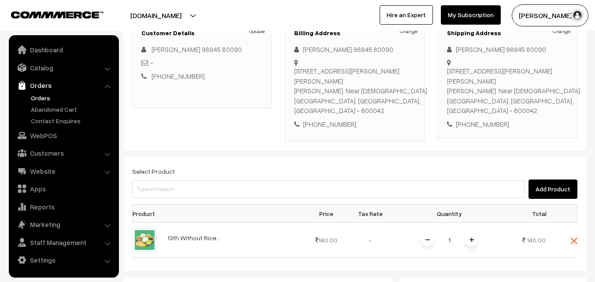
scroll to position [220, 0]
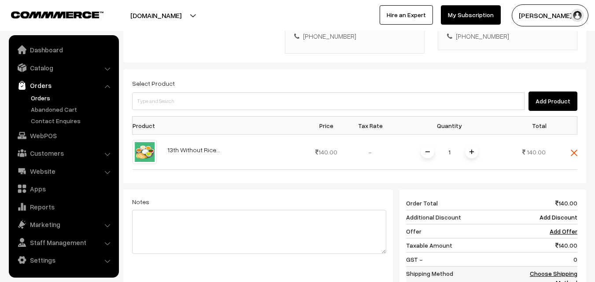
click at [531, 267] on td "Choose Shipping Method" at bounding box center [550, 278] width 55 height 23
click at [536, 270] on link "Choose Shipping Method" at bounding box center [554, 278] width 48 height 17
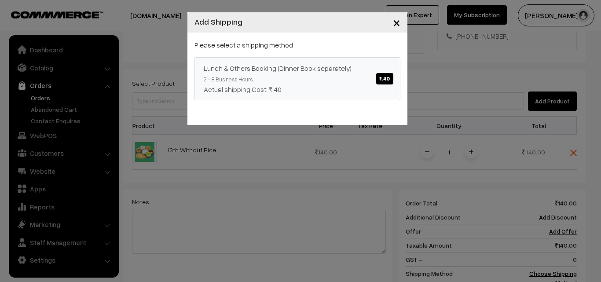
click at [389, 78] on span "₹.40" at bounding box center [384, 78] width 17 height 11
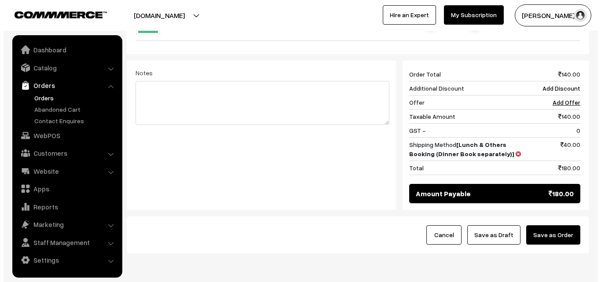
scroll to position [352, 0]
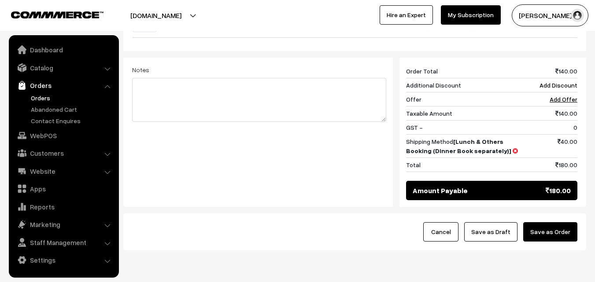
click at [549, 222] on button "Save as Order" at bounding box center [550, 231] width 54 height 19
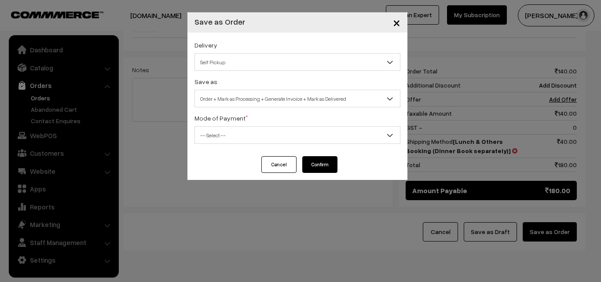
click at [304, 65] on span "Self Pickup" at bounding box center [297, 62] width 205 height 15
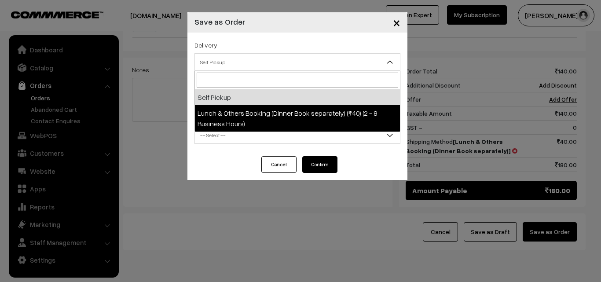
select select "LOB1"
select select "3"
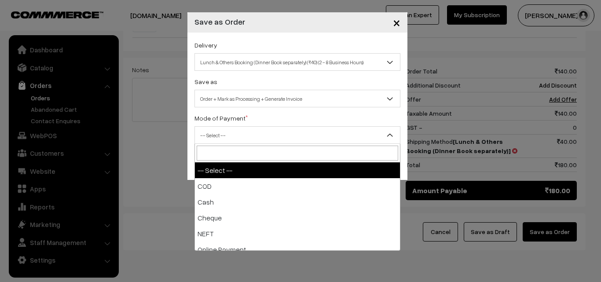
click at [306, 129] on span "-- Select --" at bounding box center [297, 135] width 205 height 15
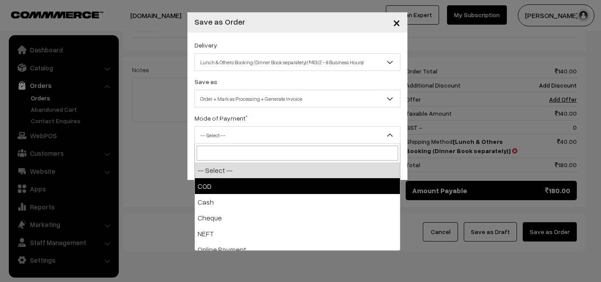
select select "1"
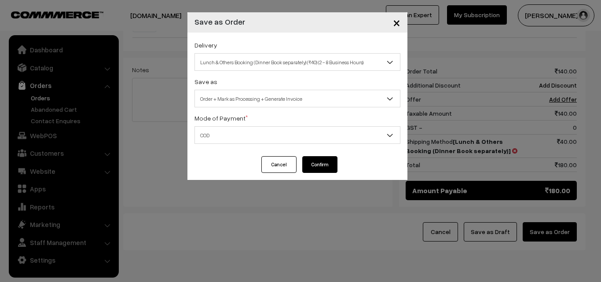
click at [324, 164] on button "Confirm" at bounding box center [319, 164] width 35 height 17
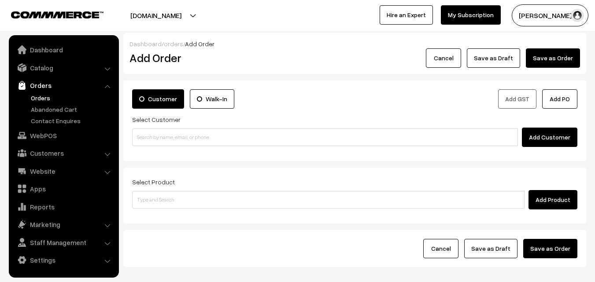
click at [39, 97] on link "Orders" at bounding box center [72, 97] width 87 height 9
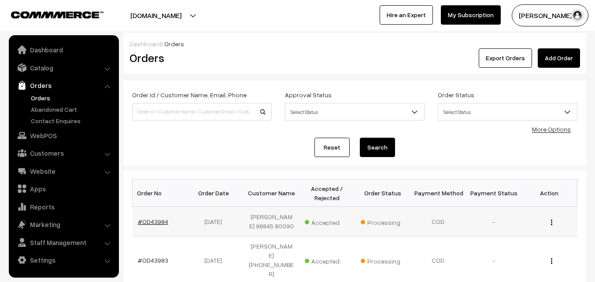
click at [162, 220] on link "#OD43984" at bounding box center [153, 221] width 30 height 7
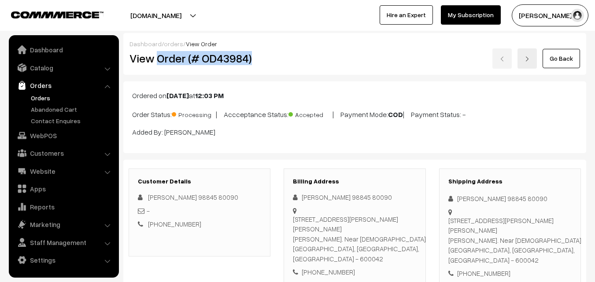
drag, startPoint x: 157, startPoint y: 60, endPoint x: 275, endPoint y: 61, distance: 118.0
click at [275, 61] on div "View Order (# OD43984)" at bounding box center [200, 58] width 155 height 20
copy h2 "Order (# OD43984)"
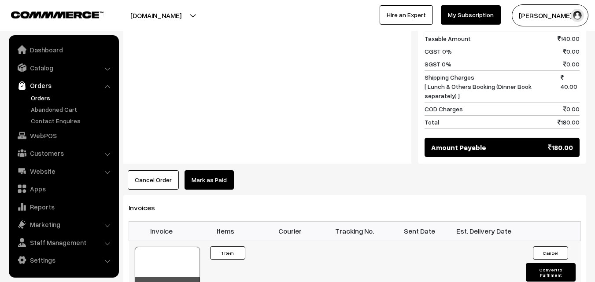
scroll to position [440, 0]
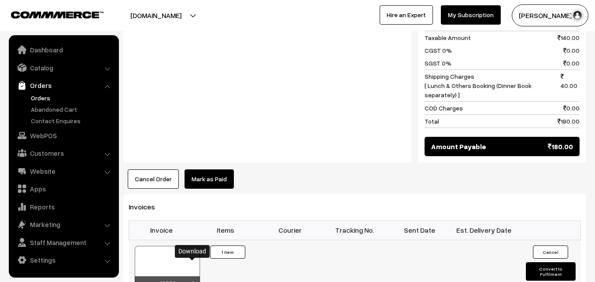
click at [192, 282] on icon at bounding box center [192, 285] width 5 height 6
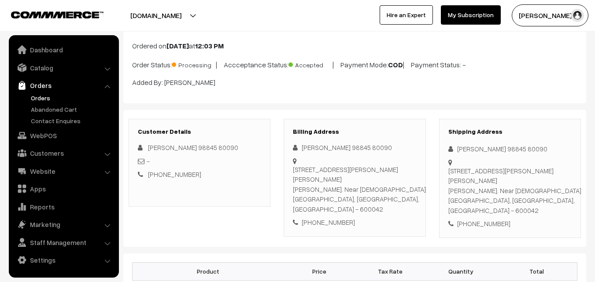
scroll to position [0, 0]
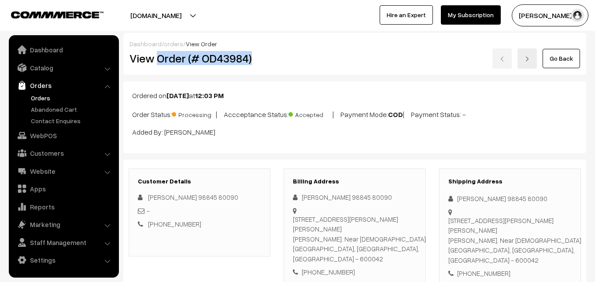
copy h2 "Order (# OD43984)"
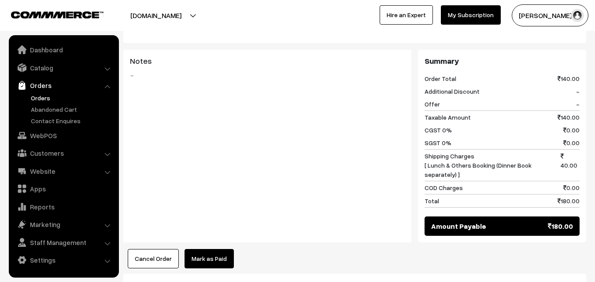
scroll to position [440, 0]
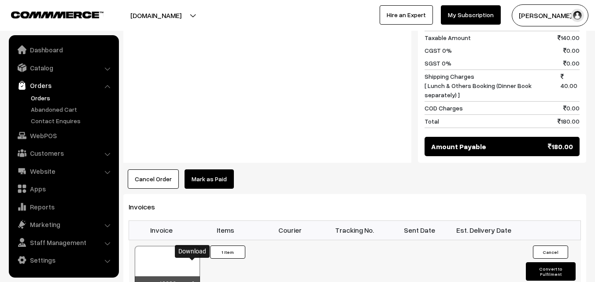
click at [192, 282] on icon at bounding box center [192, 285] width 5 height 6
click at [42, 137] on link "WebPOS" at bounding box center [63, 136] width 105 height 16
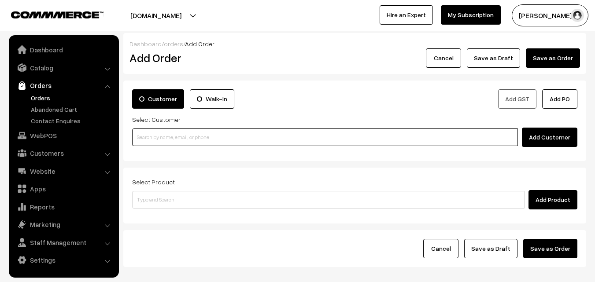
click at [184, 132] on input at bounding box center [325, 138] width 386 height 18
paste input "+91 94449 13191"
type input "M.N. Kumar 94449 13191 [9444913191]"
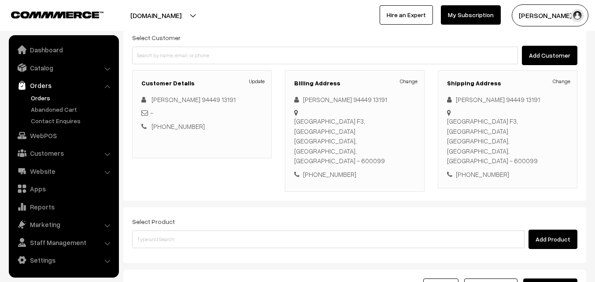
scroll to position [88, 0]
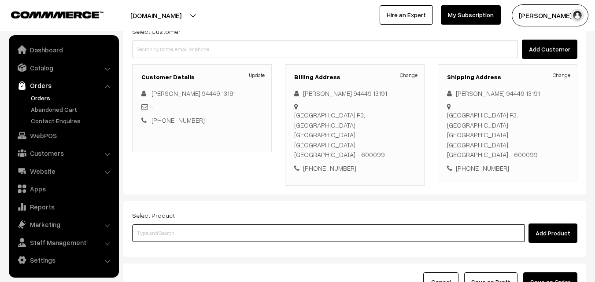
click at [226, 225] on input at bounding box center [328, 234] width 392 height 18
type input "13th Lemon Sadam"
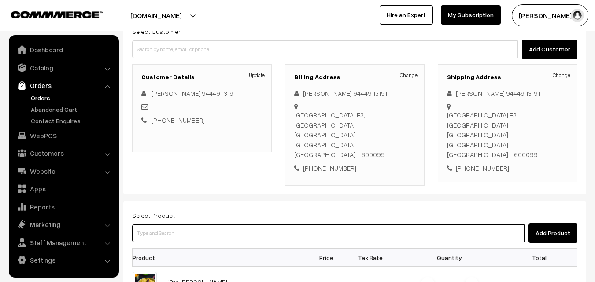
click at [207, 225] on input at bounding box center [328, 234] width 392 height 18
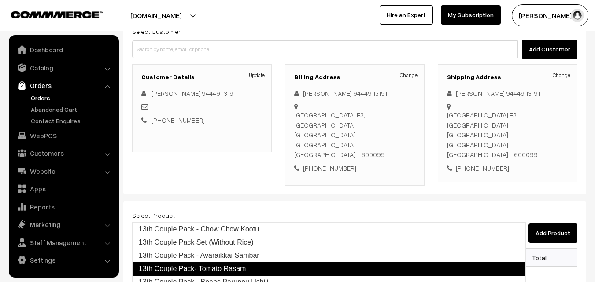
type input "13th Couple Pack - Avaraikkai Sambar"
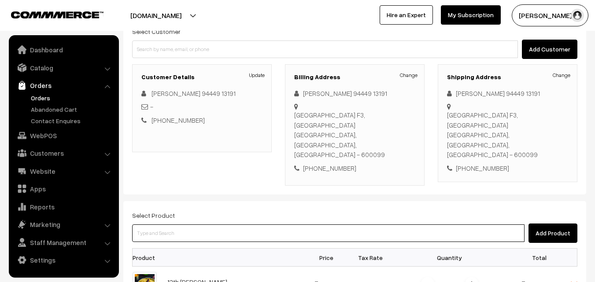
click at [182, 225] on input at bounding box center [328, 234] width 392 height 18
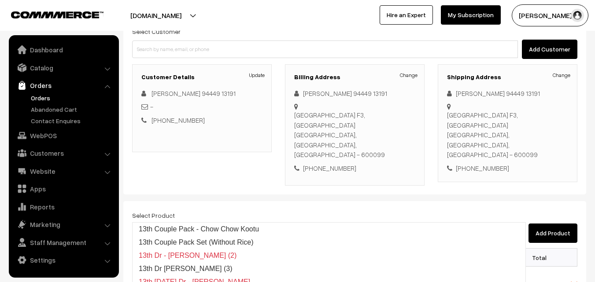
type input "13th Couple Pack - Chow Chow Kootu"
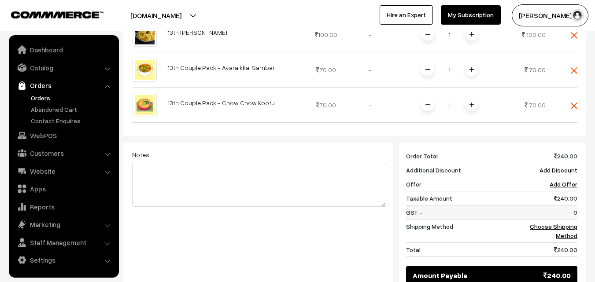
scroll to position [352, 0]
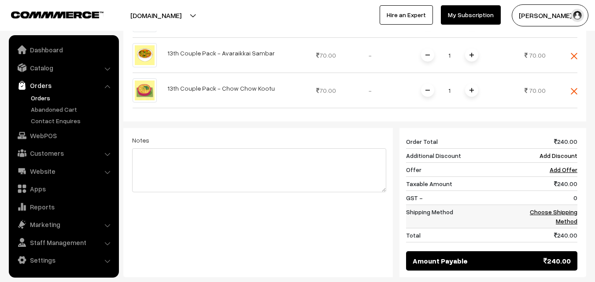
click at [556, 208] on link "Choose Shipping Method" at bounding box center [554, 216] width 48 height 17
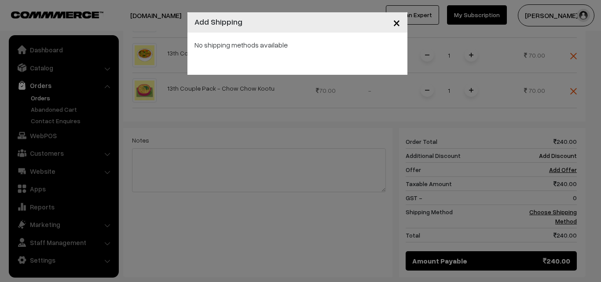
drag, startPoint x: 398, startPoint y: 22, endPoint x: 442, endPoint y: 43, distance: 49.4
click at [397, 22] on span "×" at bounding box center [396, 22] width 7 height 16
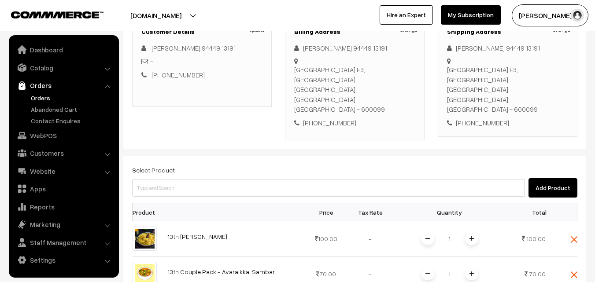
scroll to position [132, 0]
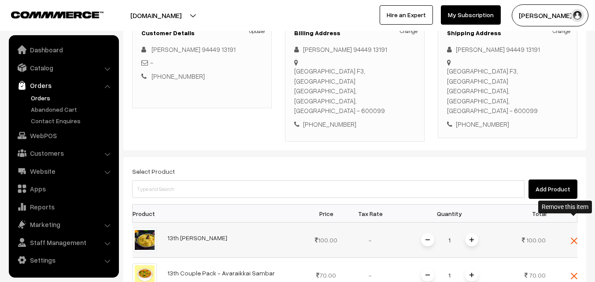
click at [573, 238] on img at bounding box center [574, 241] width 7 height 7
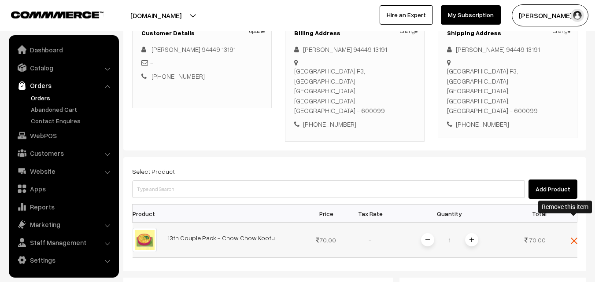
click at [575, 238] on img at bounding box center [574, 241] width 7 height 7
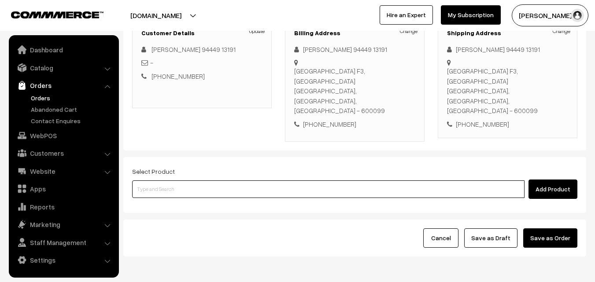
click at [361, 181] on input at bounding box center [328, 190] width 392 height 18
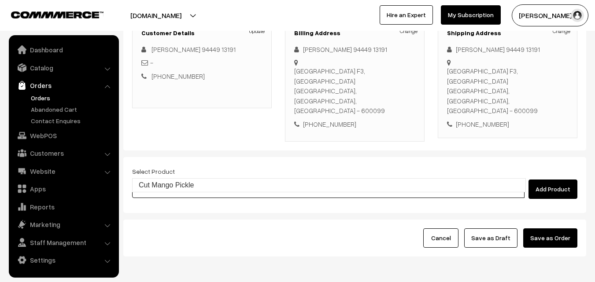
type input "Cut Mango Pickle"
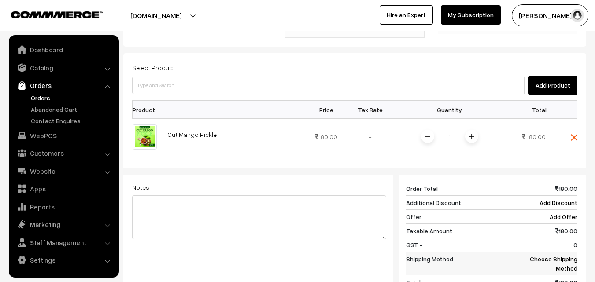
scroll to position [264, 0]
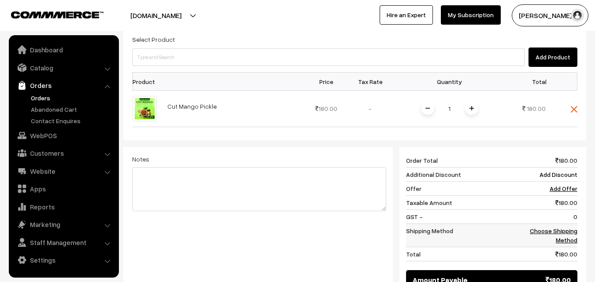
click at [556, 227] on link "Choose Shipping Method" at bounding box center [554, 235] width 48 height 17
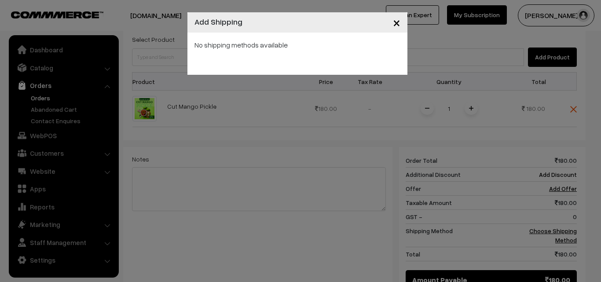
click at [395, 24] on span "×" at bounding box center [396, 22] width 7 height 16
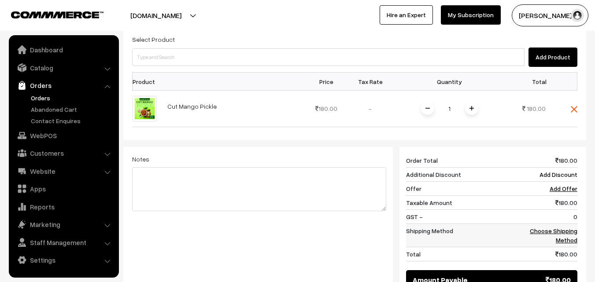
click at [566, 227] on link "Choose Shipping Method" at bounding box center [554, 235] width 48 height 17
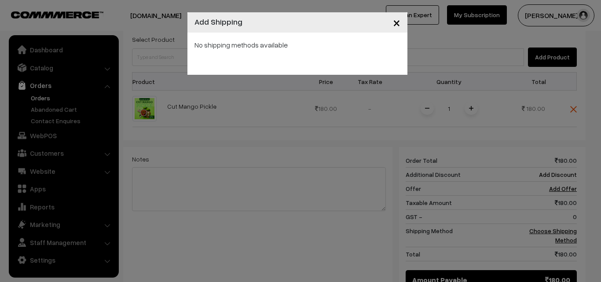
click at [398, 21] on span "×" at bounding box center [396, 22] width 7 height 16
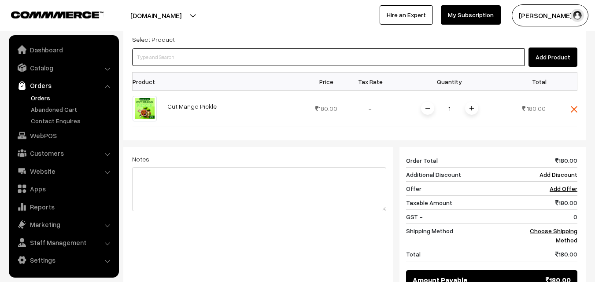
click at [269, 48] on input at bounding box center [328, 57] width 392 height 18
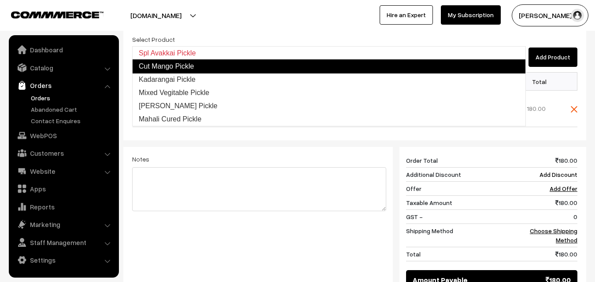
type input "Kadarangai Pickle"
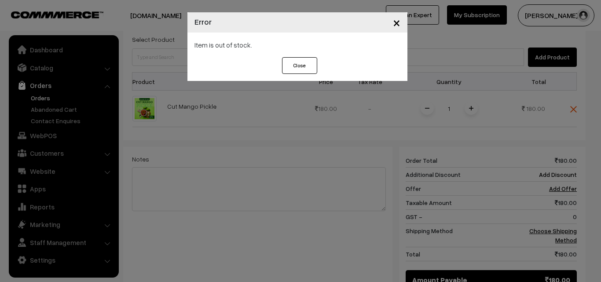
click at [398, 22] on span "×" at bounding box center [396, 22] width 7 height 16
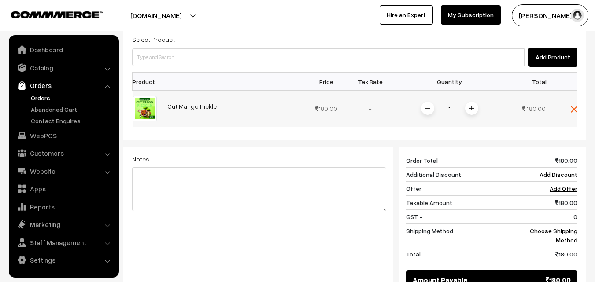
click at [470, 106] on img at bounding box center [471, 108] width 4 height 4
click at [568, 227] on link "Choose Shipping Method" at bounding box center [554, 235] width 48 height 17
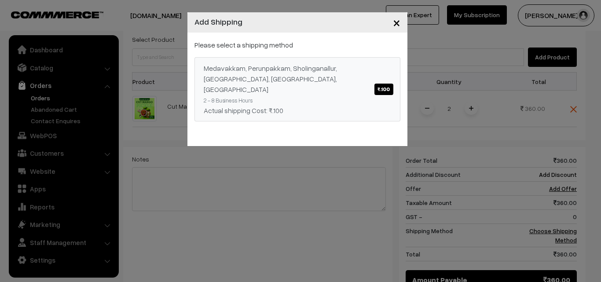
click at [383, 84] on span "₹.100" at bounding box center [384, 89] width 18 height 11
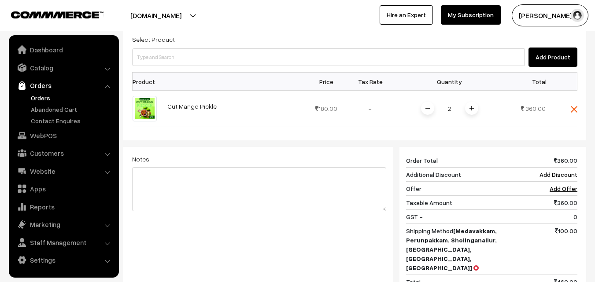
scroll to position [220, 0]
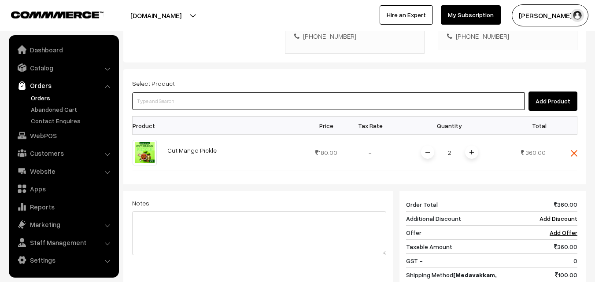
click at [225, 92] on input at bounding box center [328, 101] width 392 height 18
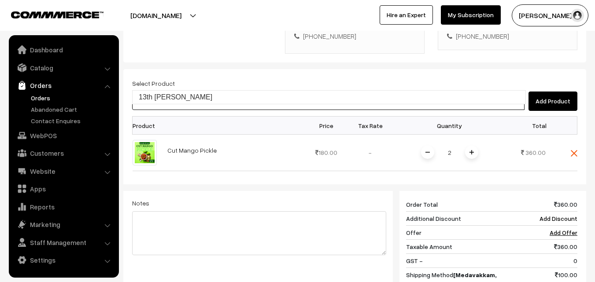
type input "13th Lemon Sadam"
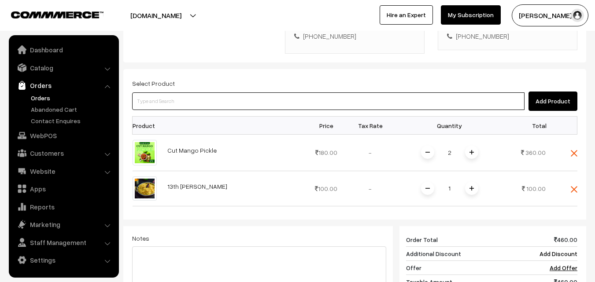
click at [225, 92] on input at bounding box center [328, 101] width 392 height 18
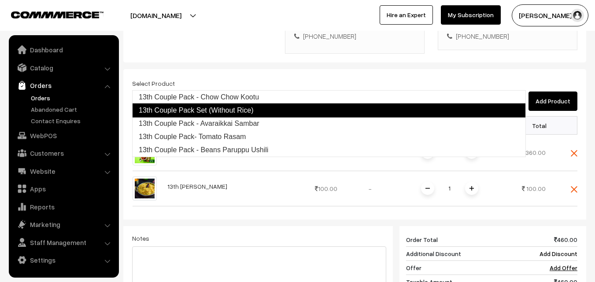
type input "13th Couple Pack - Avaraikkai Sambar"
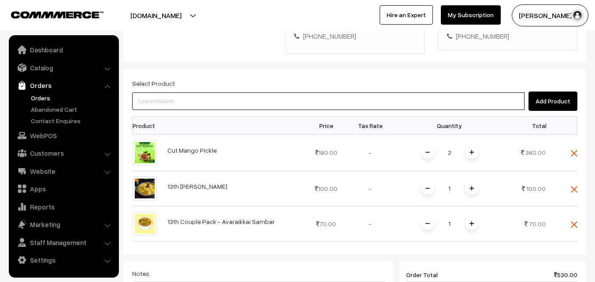
click at [225, 92] on input at bounding box center [328, 101] width 392 height 18
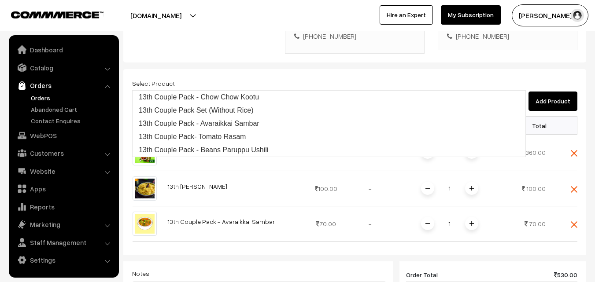
type input "13th Couple Pack - Chow Chow Kootu"
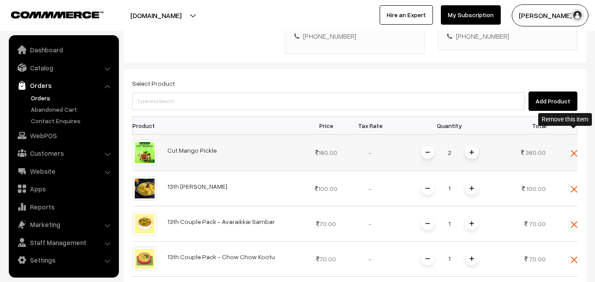
click at [573, 150] on img at bounding box center [574, 153] width 7 height 7
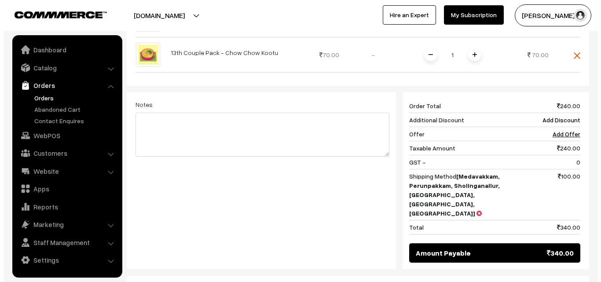
scroll to position [440, 0]
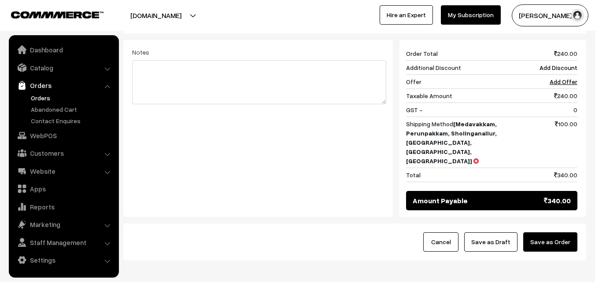
click at [549, 232] on button "Save as Order" at bounding box center [550, 241] width 54 height 19
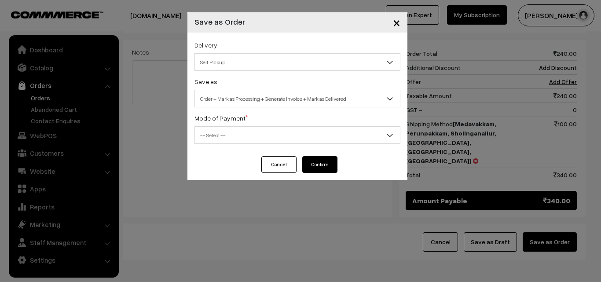
click at [287, 54] on span "Self Pickup" at bounding box center [298, 62] width 206 height 18
click at [287, 102] on span "Order + Mark as Processing + Generate Invoice + Mark as Delivered" at bounding box center [297, 98] width 205 height 15
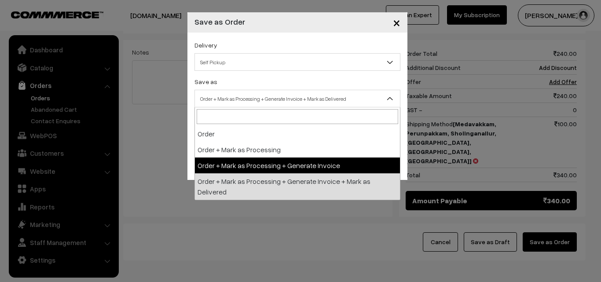
select select "3"
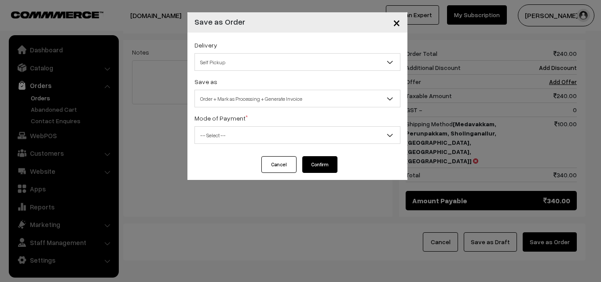
click at [293, 140] on span "-- Select --" at bounding box center [297, 135] width 205 height 15
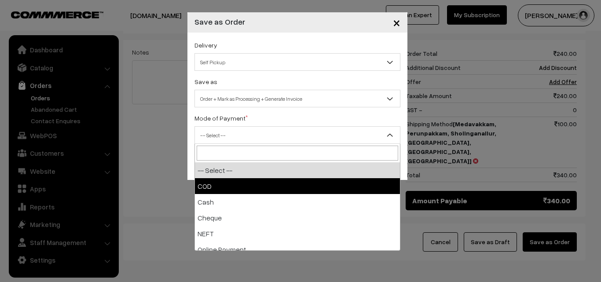
select select "1"
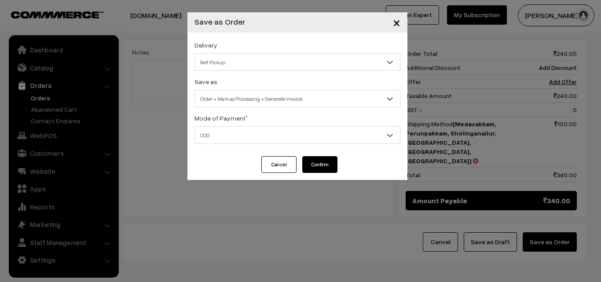
click at [308, 161] on button "Confirm" at bounding box center [319, 164] width 35 height 17
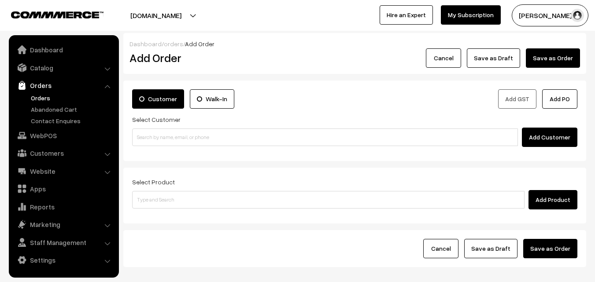
click at [44, 97] on link "Orders" at bounding box center [72, 97] width 87 height 9
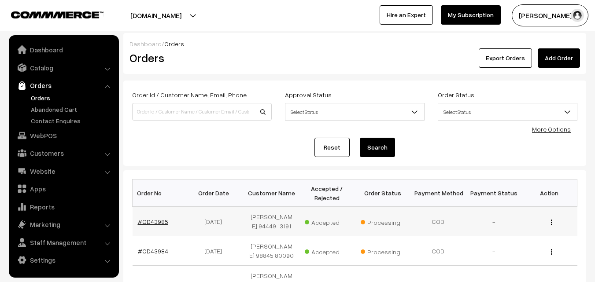
click at [146, 221] on link "#OD43985" at bounding box center [153, 221] width 30 height 7
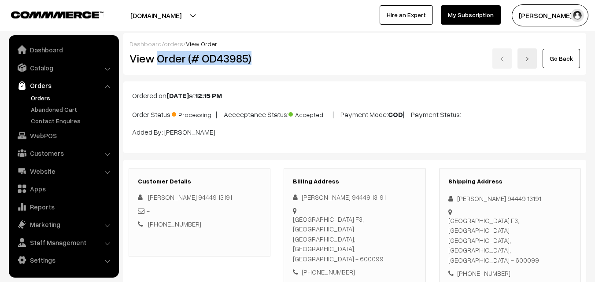
drag, startPoint x: 158, startPoint y: 59, endPoint x: 261, endPoint y: 68, distance: 103.4
click at [261, 68] on div "View Order (# OD43985)" at bounding box center [200, 58] width 155 height 20
copy h2 "Order (# OD43985)"
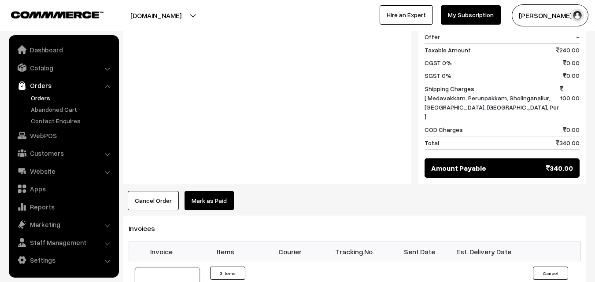
scroll to position [616, 0]
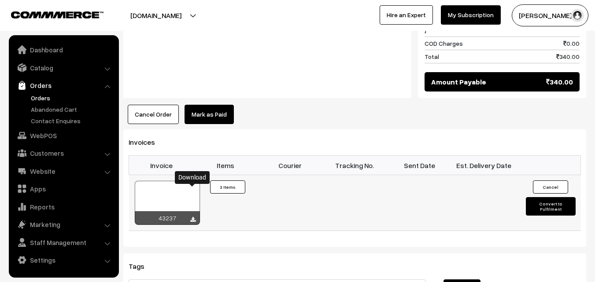
click at [194, 217] on icon at bounding box center [192, 220] width 5 height 6
click at [38, 97] on link "Orders" at bounding box center [72, 97] width 87 height 9
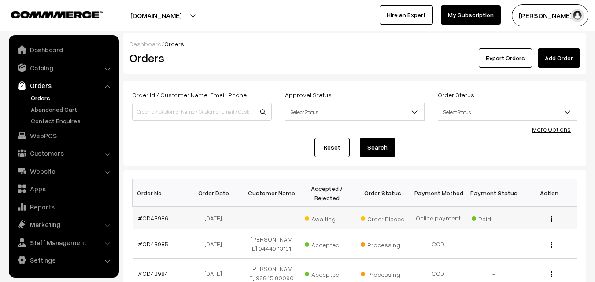
click at [151, 219] on link "#OD43986" at bounding box center [153, 217] width 30 height 7
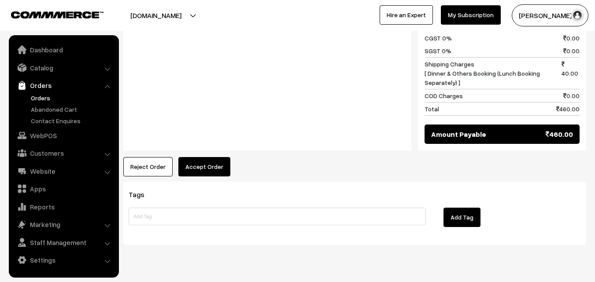
click at [197, 157] on button "Accept Order" at bounding box center [204, 166] width 52 height 19
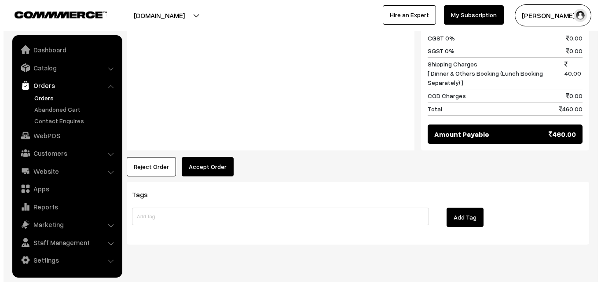
scroll to position [602, 0]
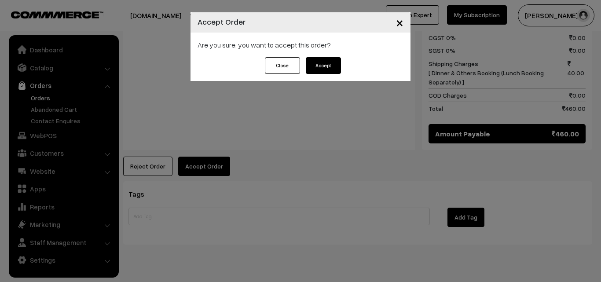
click at [329, 65] on button "Accept" at bounding box center [323, 65] width 35 height 17
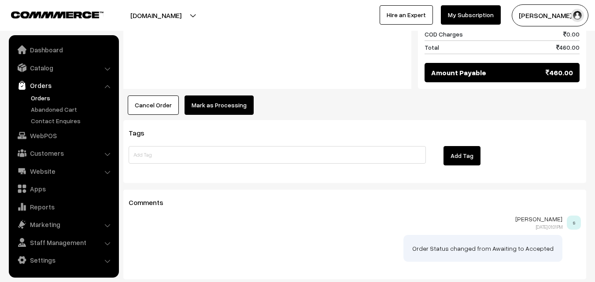
scroll to position [695, 0]
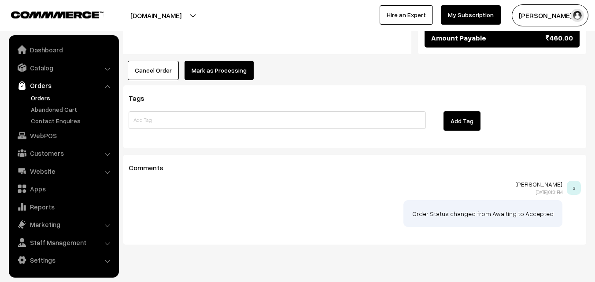
click at [220, 61] on button "Mark as Processing" at bounding box center [218, 70] width 69 height 19
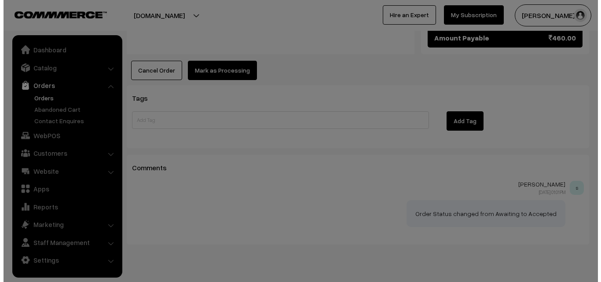
scroll to position [698, 0]
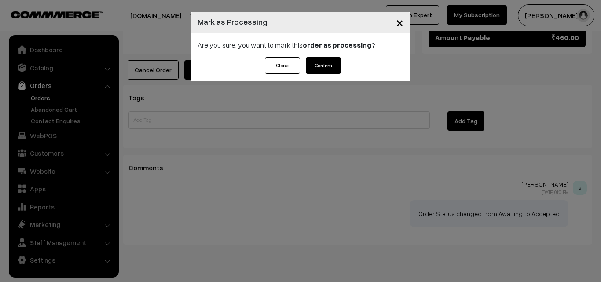
click at [324, 67] on button "Confirm" at bounding box center [323, 65] width 35 height 17
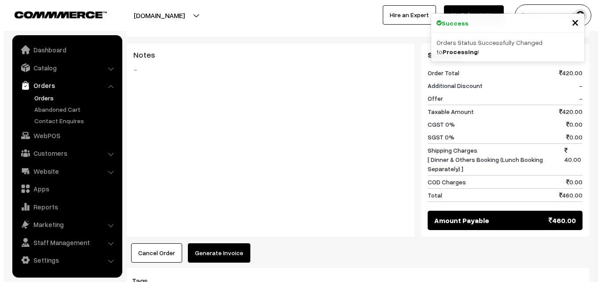
scroll to position [528, 0]
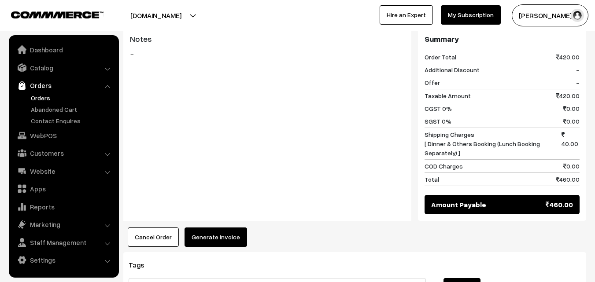
click at [233, 228] on button "Generate Invoice" at bounding box center [215, 237] width 63 height 19
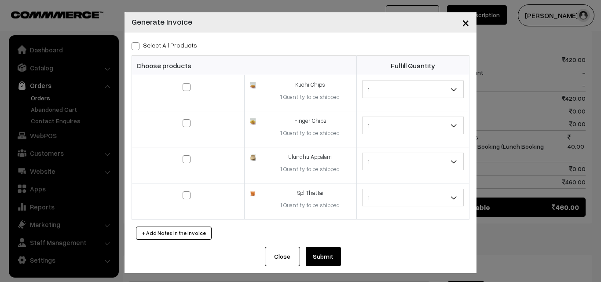
click at [135, 47] on span at bounding box center [136, 46] width 8 height 8
click at [135, 47] on input "Select All Products" at bounding box center [135, 45] width 6 height 6
checkbox input "true"
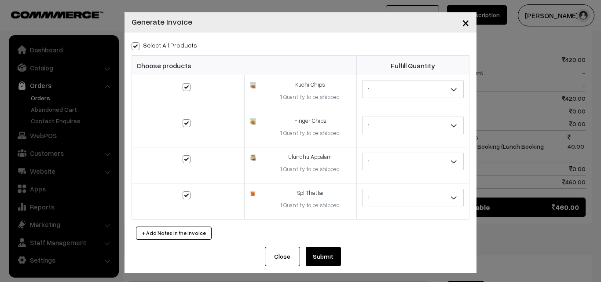
checkbox input "true"
click at [324, 256] on button "Submit" at bounding box center [323, 256] width 35 height 19
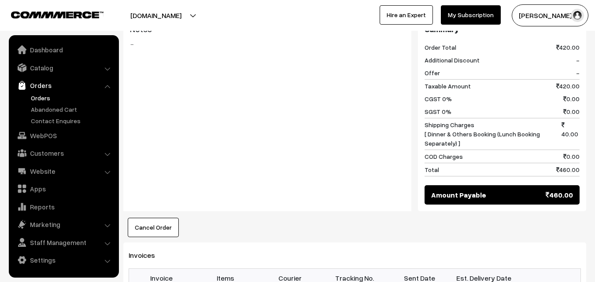
scroll to position [660, 0]
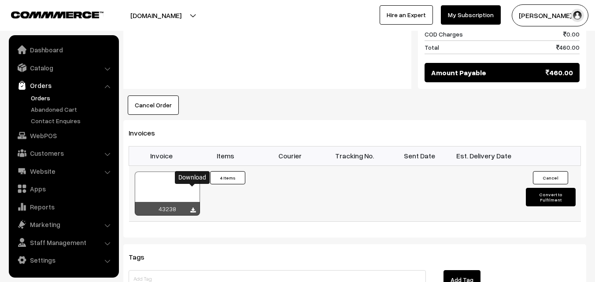
click at [192, 208] on icon at bounding box center [192, 211] width 5 height 6
click at [68, 137] on link "WebPOS" at bounding box center [63, 136] width 105 height 16
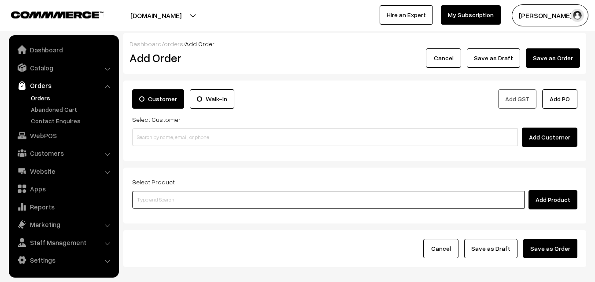
click at [170, 195] on input at bounding box center [328, 200] width 392 height 18
paste input "Panagkarkandu masala milk podi -1"
type input "pana"
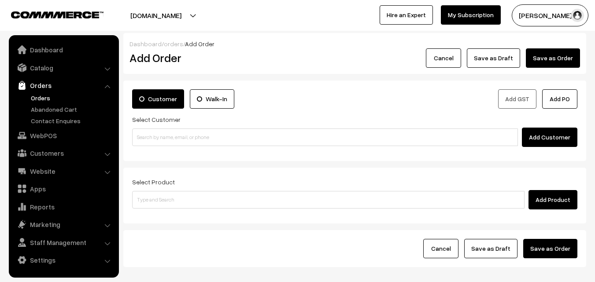
click at [44, 96] on link "Orders" at bounding box center [72, 97] width 87 height 9
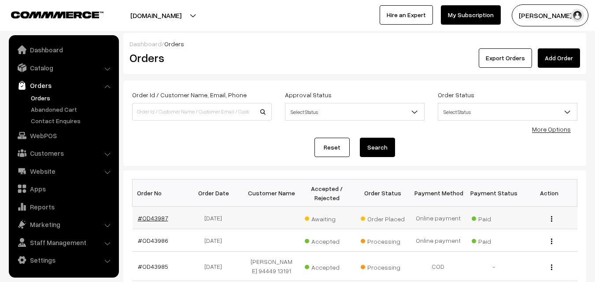
click at [159, 217] on link "#OD43987" at bounding box center [153, 217] width 30 height 7
